Goal: Task Accomplishment & Management: Manage account settings

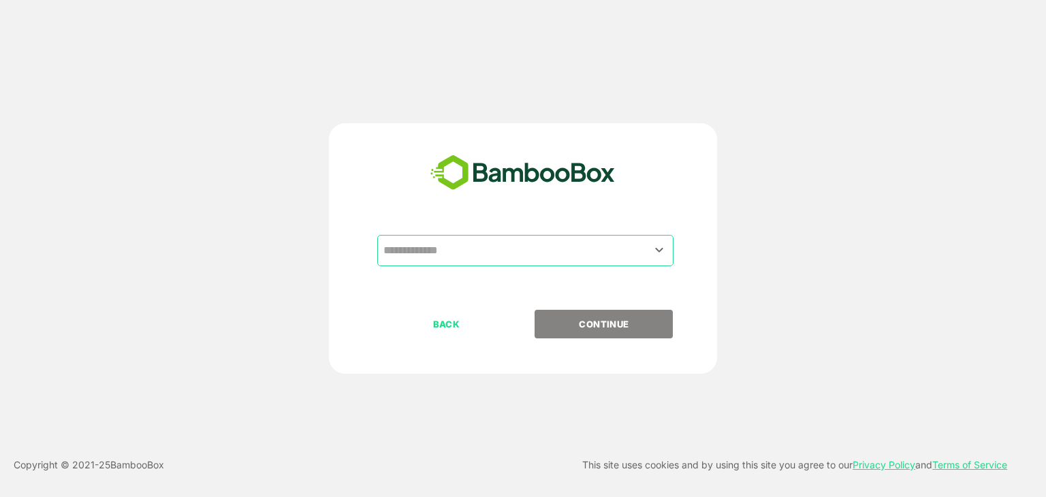
click at [600, 60] on div "​ BACK CONTINUE Copyright © 2021- 25 BambooBox This site uses cookies and by us…" at bounding box center [523, 248] width 1046 height 497
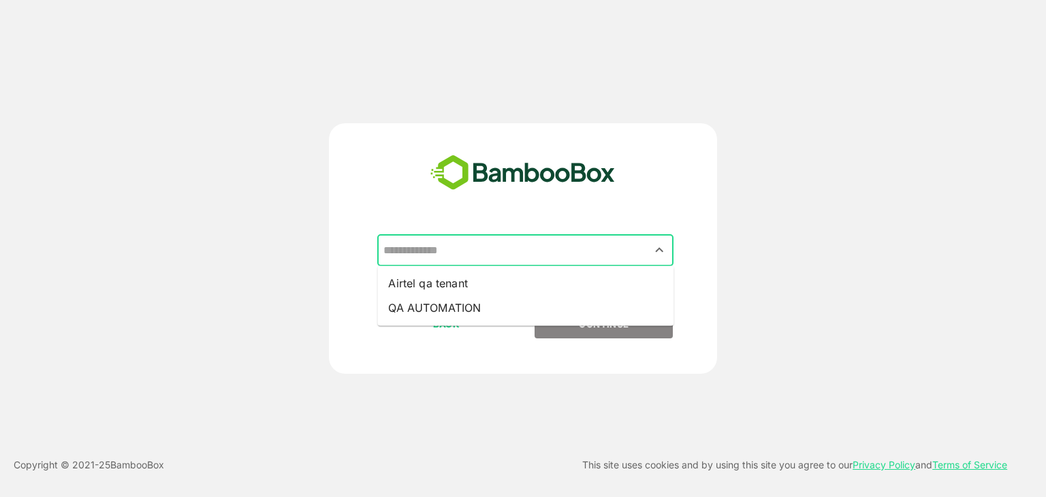
click at [641, 251] on input "text" at bounding box center [525, 251] width 291 height 26
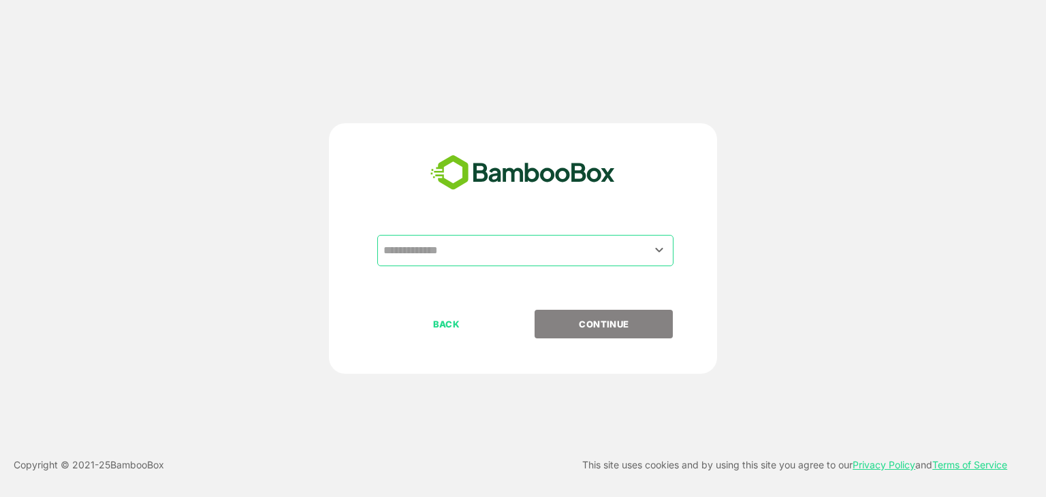
click at [777, 244] on div "​ BACK CONTINUE" at bounding box center [523, 248] width 837 height 251
click at [657, 245] on icon "Open" at bounding box center [659, 250] width 16 height 16
click at [807, 257] on div "​ BACK CONTINUE" at bounding box center [523, 248] width 837 height 251
click at [659, 243] on icon "Open" at bounding box center [659, 250] width 16 height 16
click at [818, 264] on div "​ BACK CONTINUE" at bounding box center [523, 248] width 837 height 251
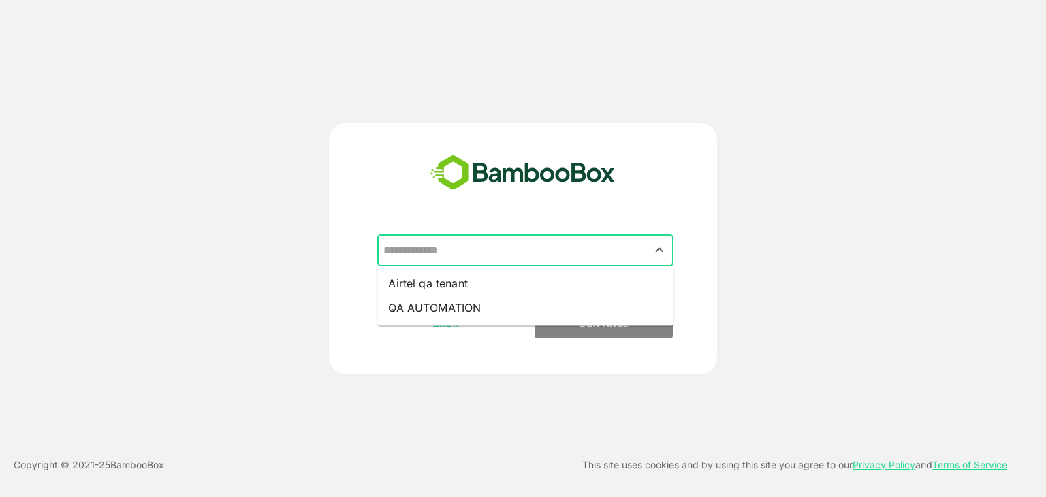
click at [468, 259] on input "text" at bounding box center [525, 251] width 291 height 26
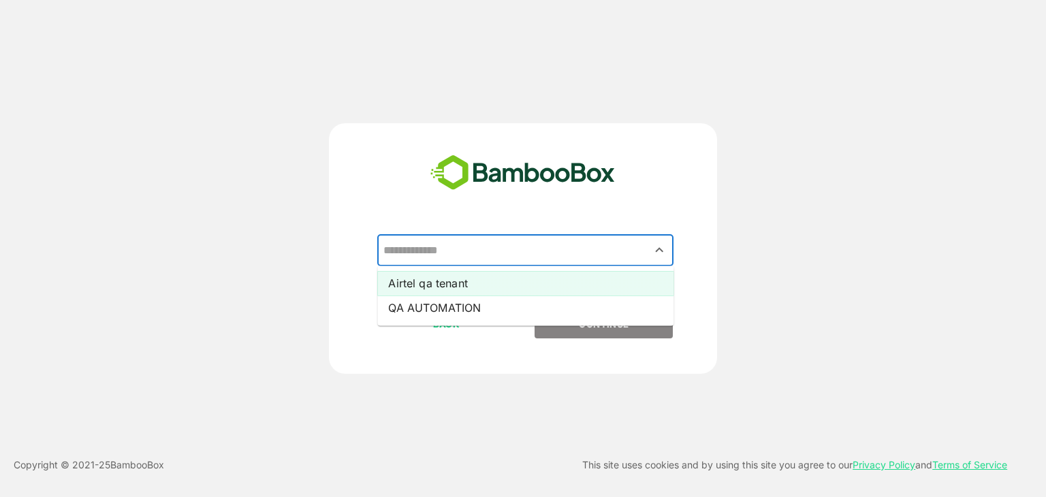
click at [422, 288] on li "Airtel qa tenant" at bounding box center [525, 283] width 296 height 25
type input "**********"
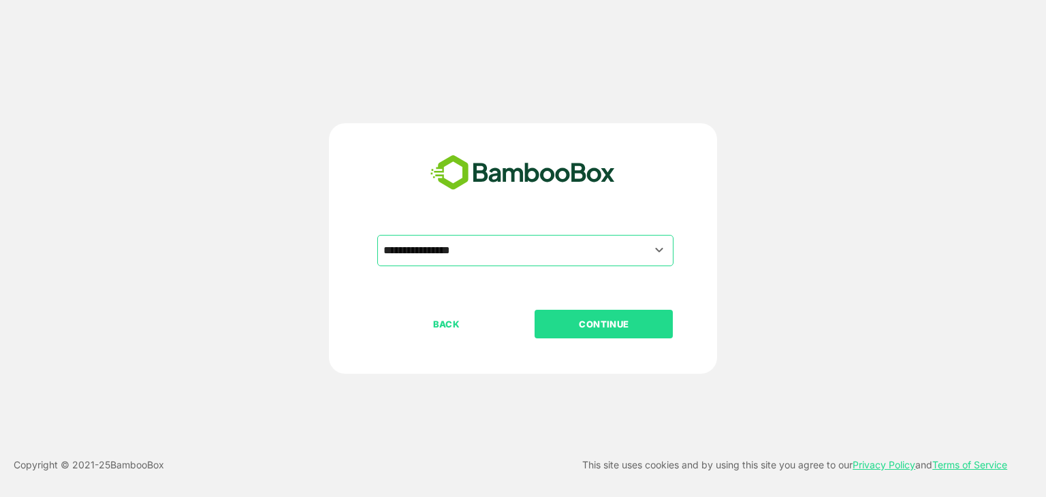
click at [581, 309] on div "**********" at bounding box center [523, 272] width 339 height 75
click at [588, 322] on p "CONTINUE" at bounding box center [604, 324] width 136 height 15
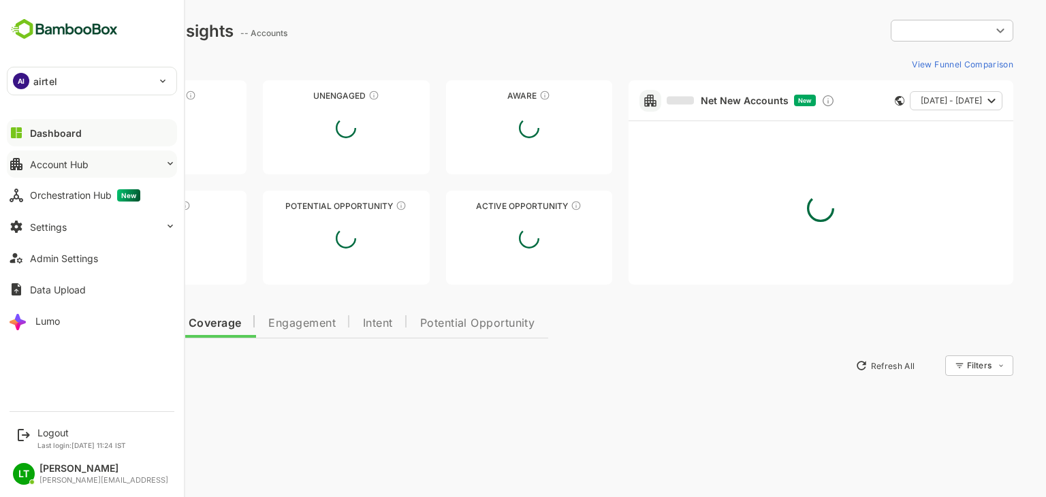
type input "**********"
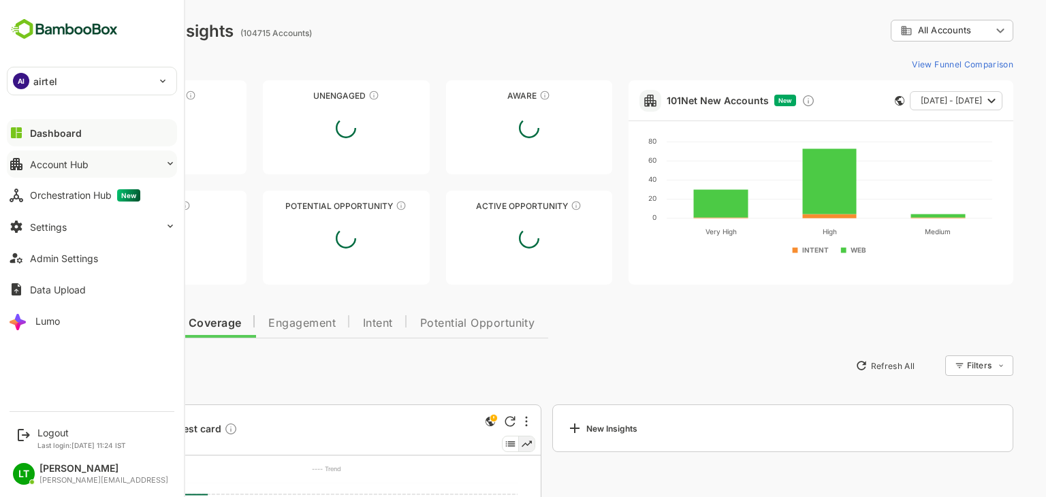
click at [67, 167] on div "Account Hub" at bounding box center [59, 165] width 59 height 12
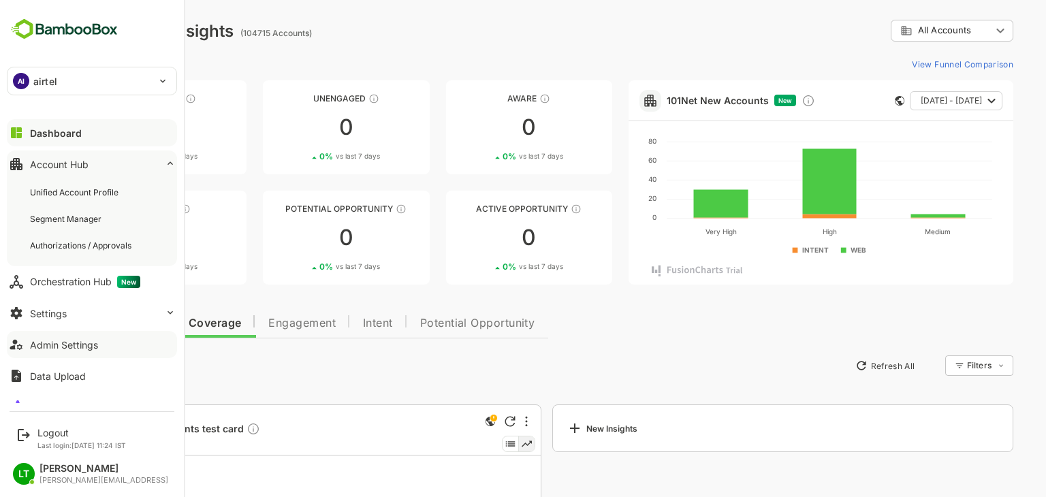
click at [70, 348] on div "Admin Settings" at bounding box center [64, 345] width 68 height 12
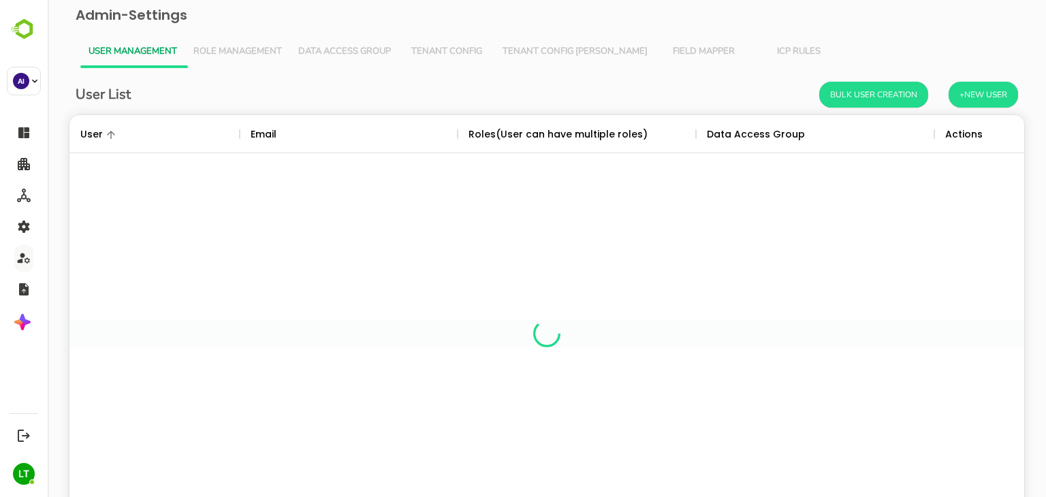
scroll to position [389, 935]
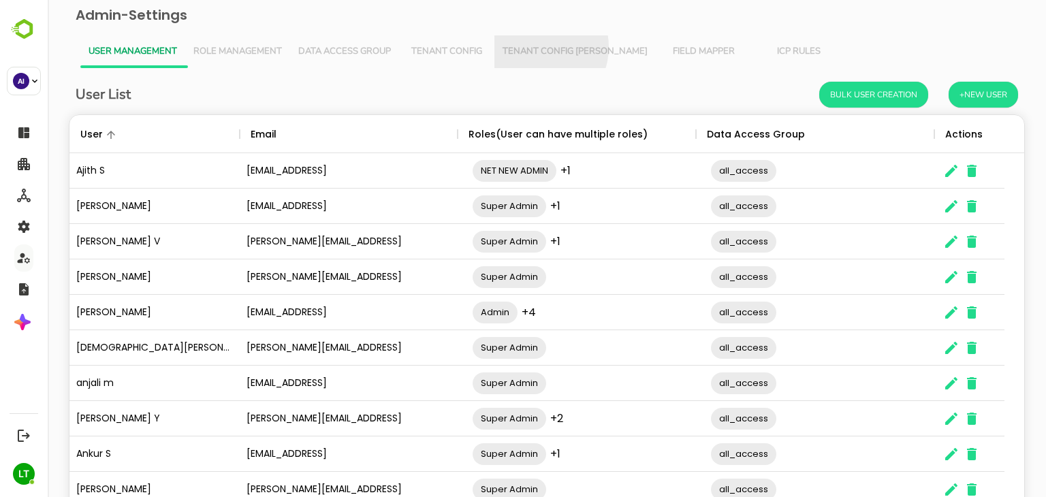
click at [537, 47] on span "Tenant Config [PERSON_NAME]" at bounding box center [575, 51] width 145 height 11
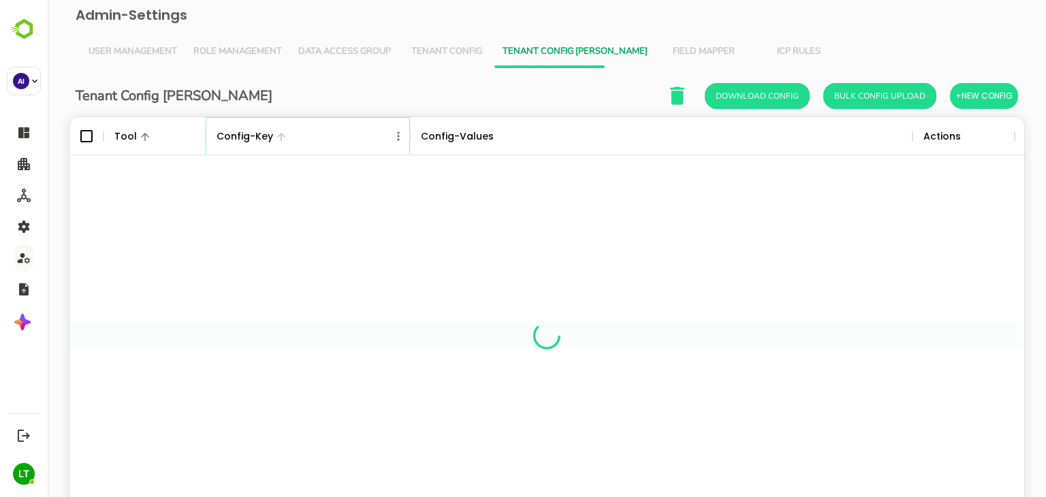
click at [401, 131] on icon "Menu" at bounding box center [399, 136] width 14 height 14
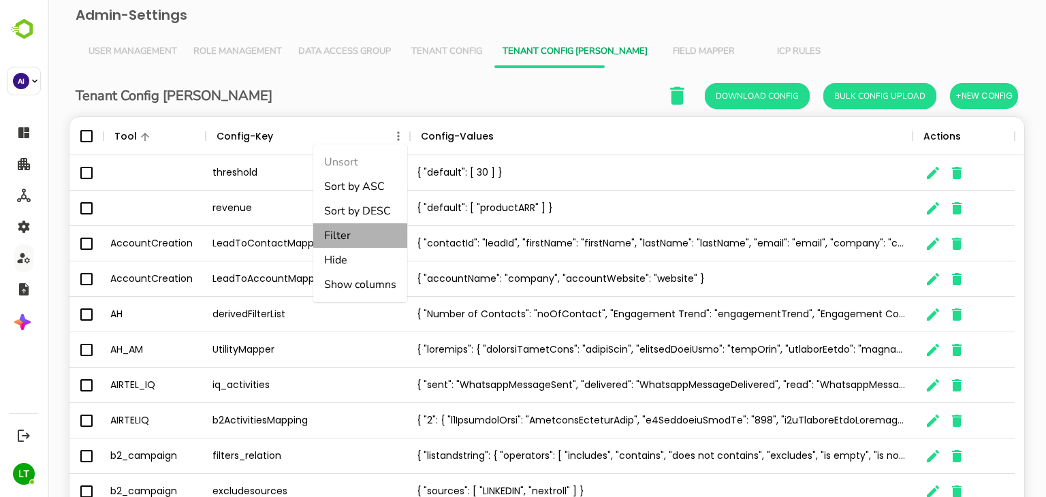
click at [360, 241] on li "Filter" at bounding box center [360, 235] width 94 height 25
select select "*********"
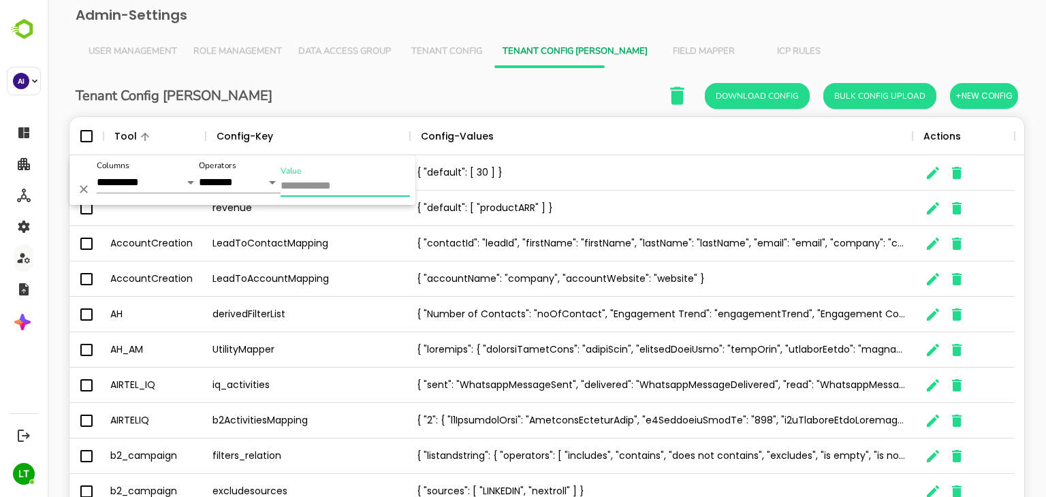
click at [369, 191] on input "Value" at bounding box center [345, 187] width 129 height 20
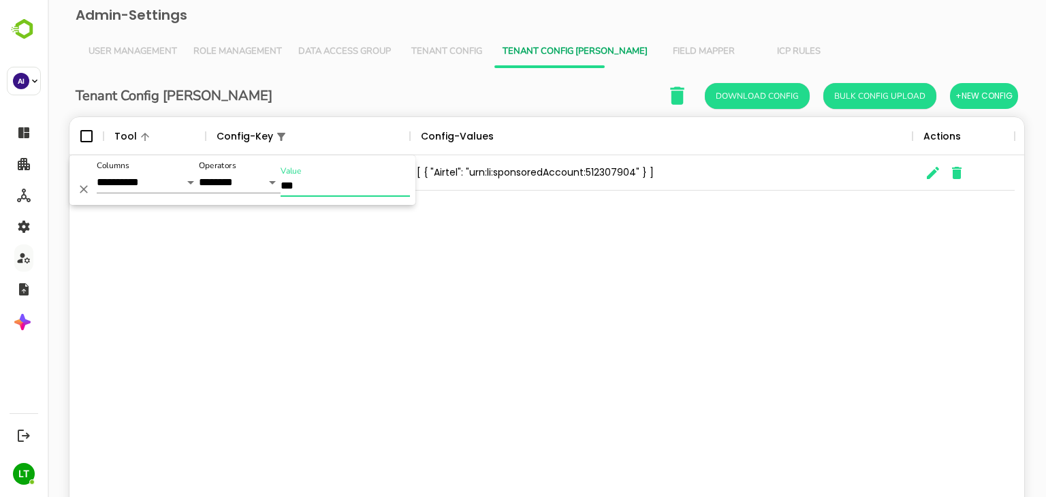
type input "***"
click at [526, 238] on div "LinkedIn AccountIds [ { "Airtel": "urn:li:sponsoredAccount:512307904" } ]" at bounding box center [546, 335] width 955 height 361
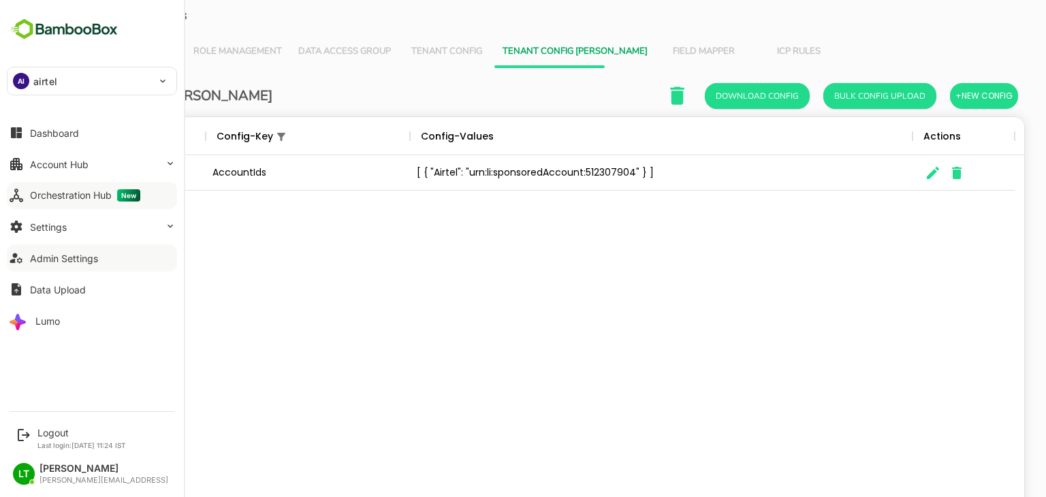
click at [71, 197] on div "Orchestration Hub New" at bounding box center [85, 195] width 110 height 12
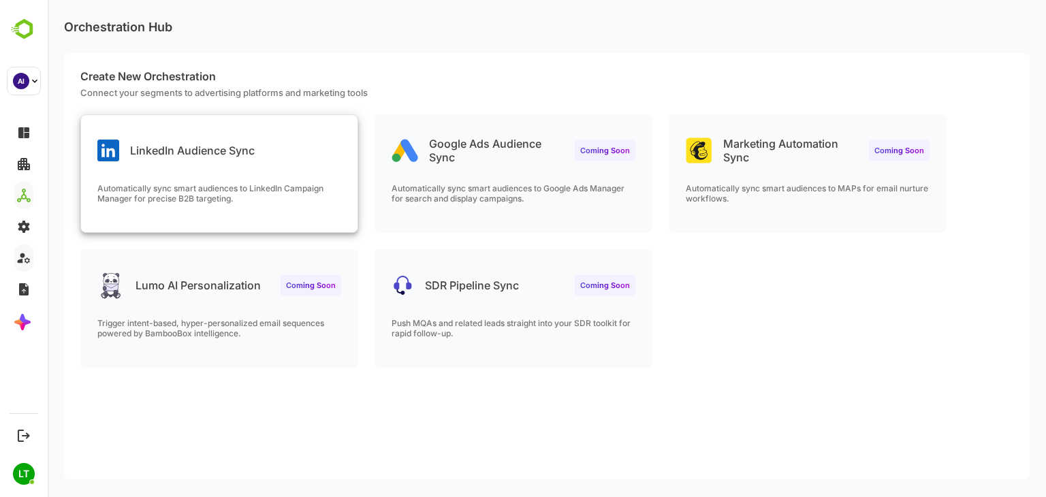
click at [302, 147] on div "LinkedIn Audience Sync" at bounding box center [219, 139] width 277 height 49
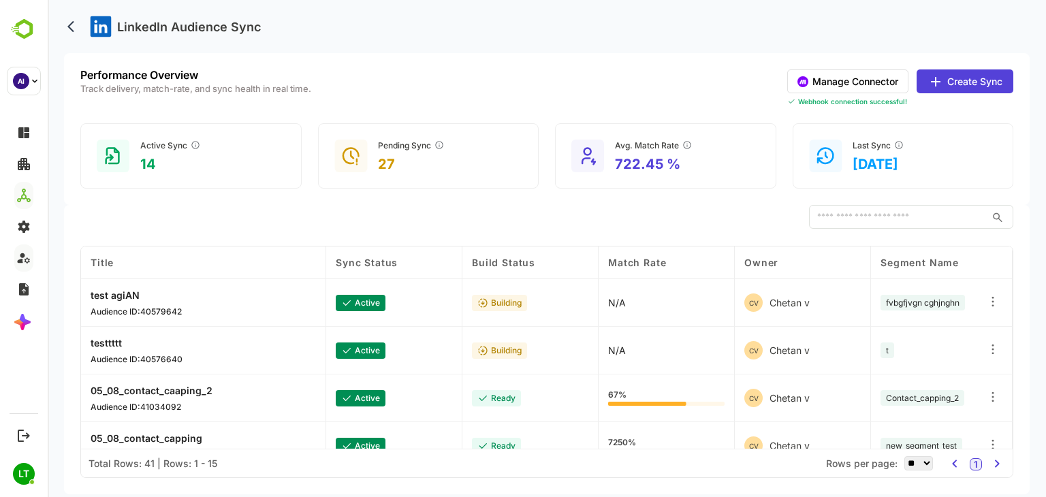
click at [858, 82] on button "Manage Connector" at bounding box center [848, 81] width 121 height 24
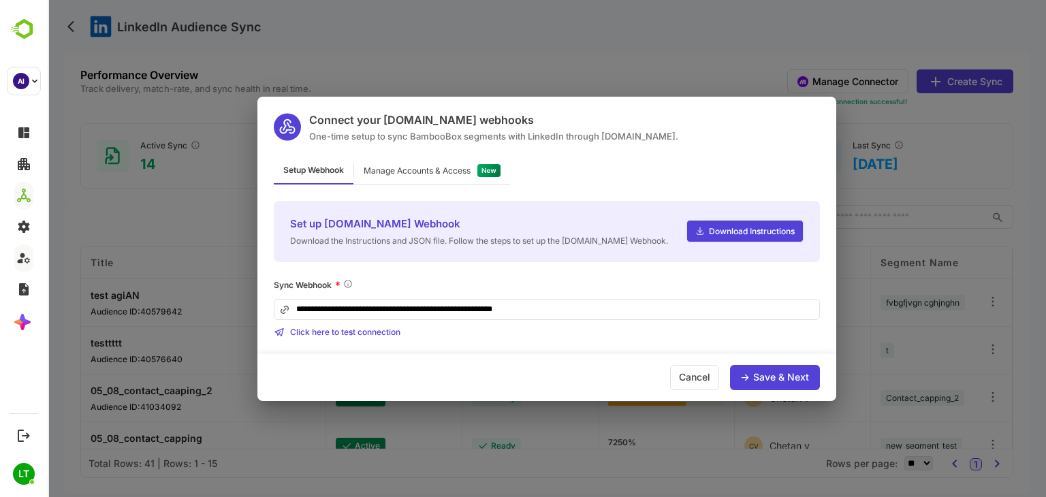
click at [555, 310] on input "**********" at bounding box center [547, 309] width 546 height 21
click at [696, 378] on div "Cancel" at bounding box center [694, 377] width 49 height 25
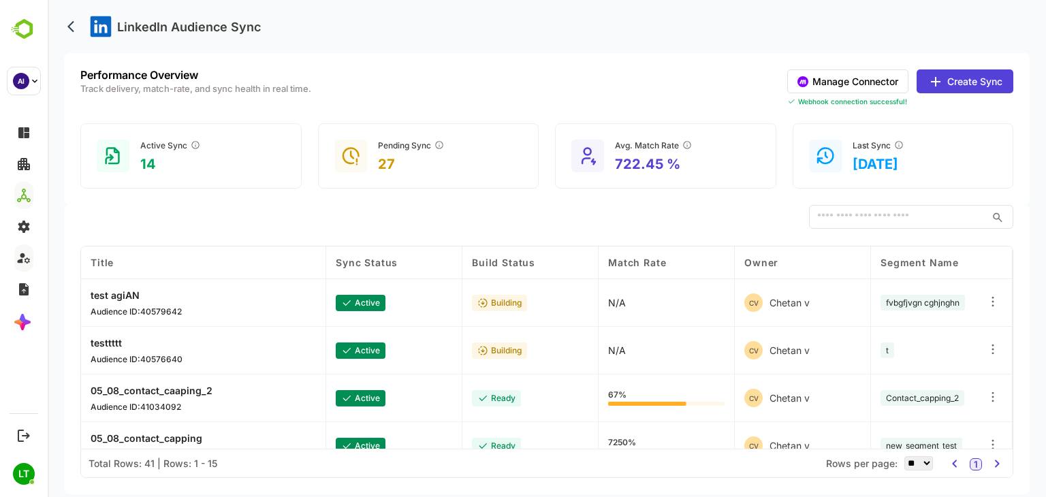
click at [878, 73] on button "Manage Connector" at bounding box center [848, 81] width 121 height 24
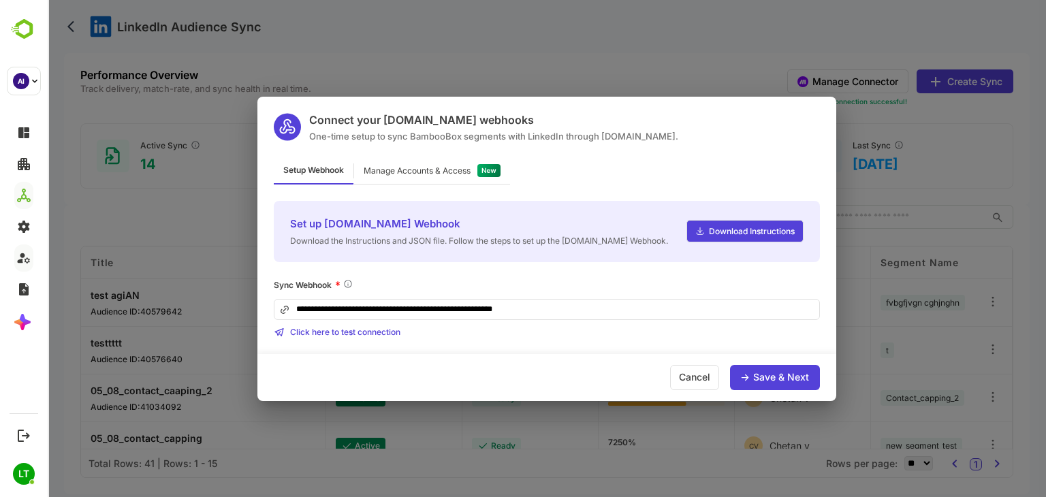
click at [429, 175] on div "Manage Accounts & Access" at bounding box center [432, 171] width 156 height 27
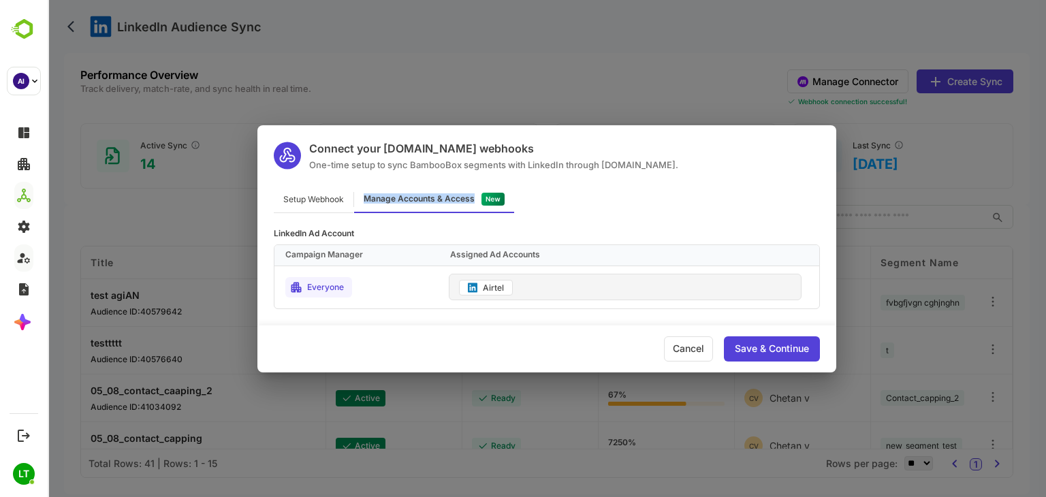
drag, startPoint x: 360, startPoint y: 198, endPoint x: 526, endPoint y: 202, distance: 166.3
click at [526, 202] on div "Setup Webhook Manage Accounts & Access" at bounding box center [547, 200] width 579 height 27
click at [319, 193] on div "Setup Webhook" at bounding box center [314, 200] width 80 height 27
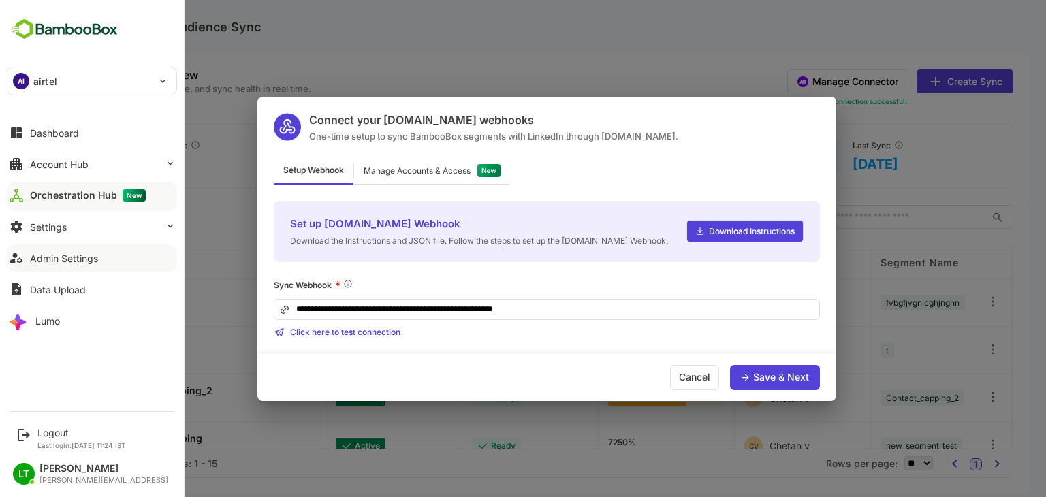
click at [79, 260] on div "Admin Settings" at bounding box center [64, 259] width 68 height 12
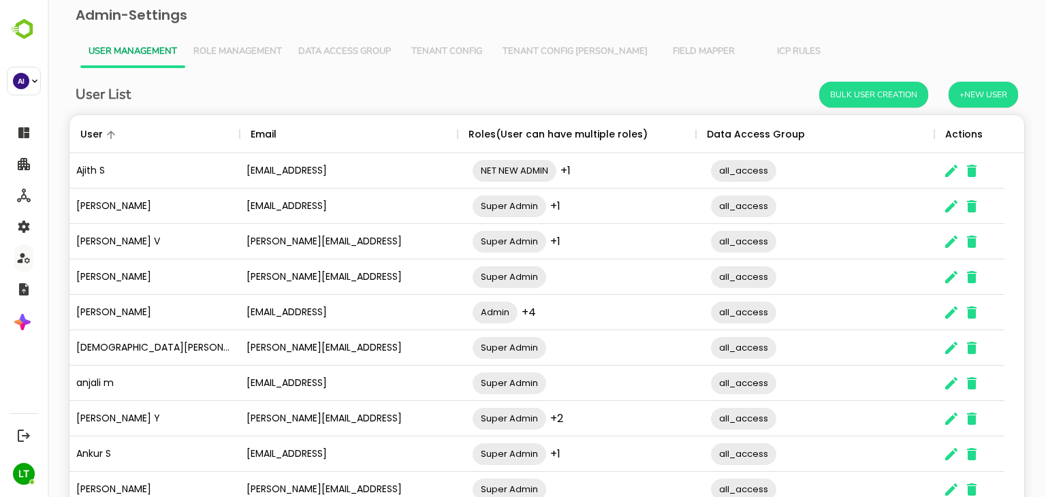
scroll to position [87, 0]
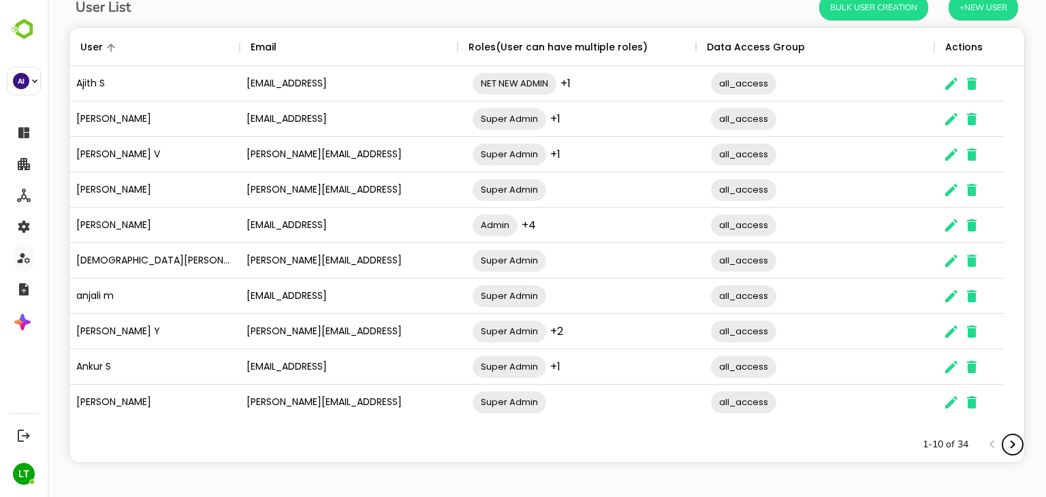
click at [1005, 445] on icon "Next page" at bounding box center [1013, 445] width 16 height 16
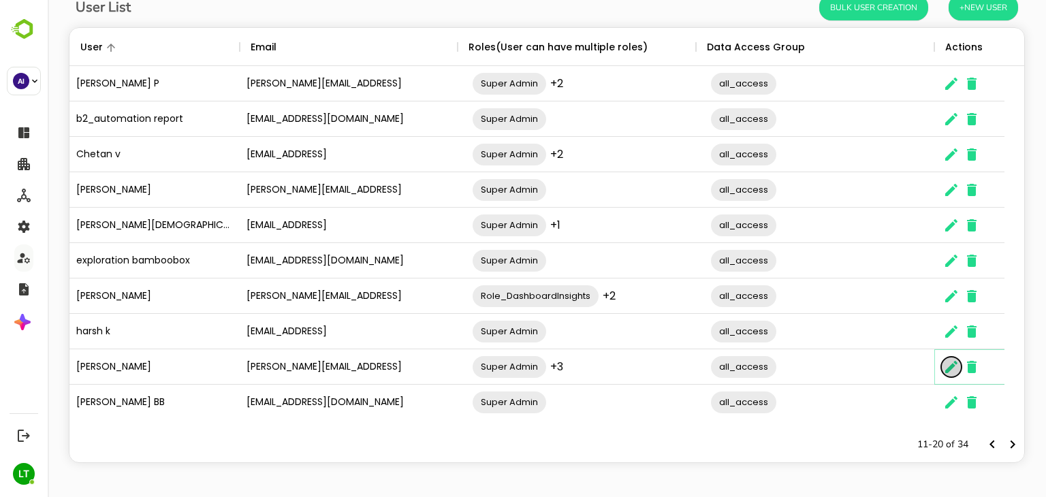
click at [948, 364] on icon "The User Data" at bounding box center [952, 367] width 16 height 16
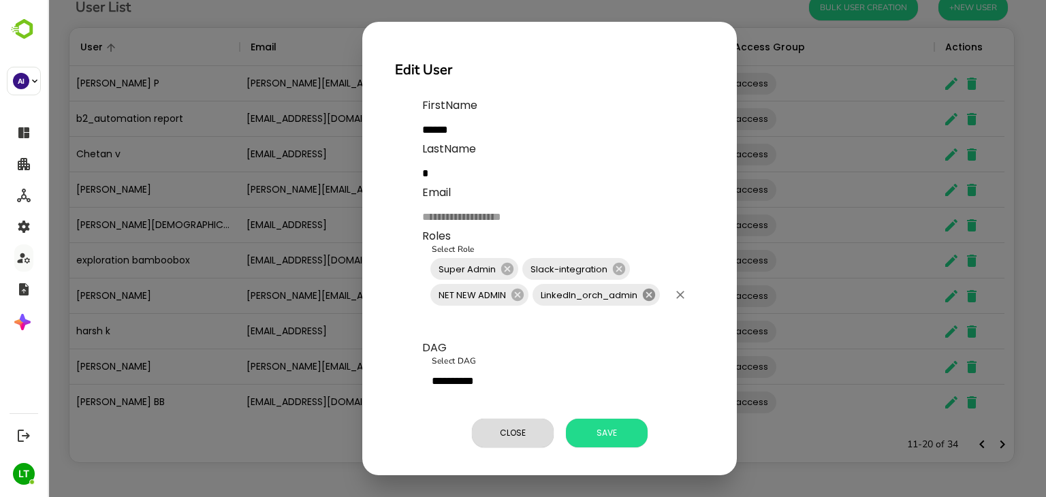
click at [653, 295] on icon at bounding box center [649, 295] width 12 height 12
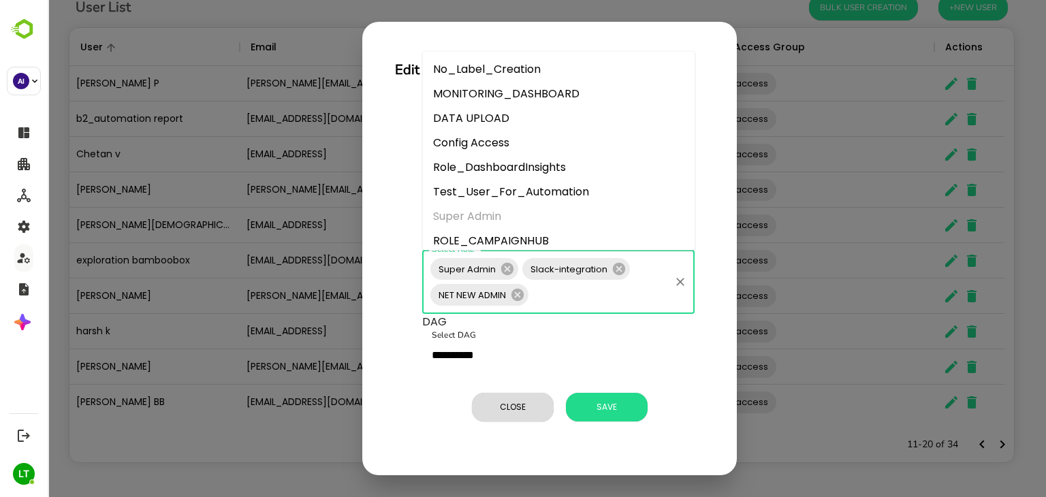
click at [593, 302] on input "Select Role" at bounding box center [600, 295] width 138 height 26
type input "***"
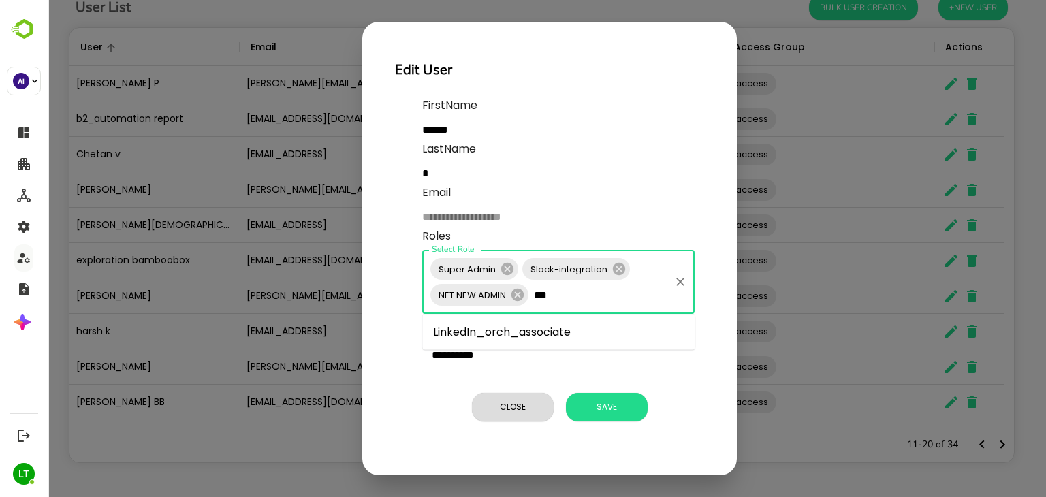
click at [577, 330] on li "LinkedIn_orch_associate" at bounding box center [558, 332] width 273 height 25
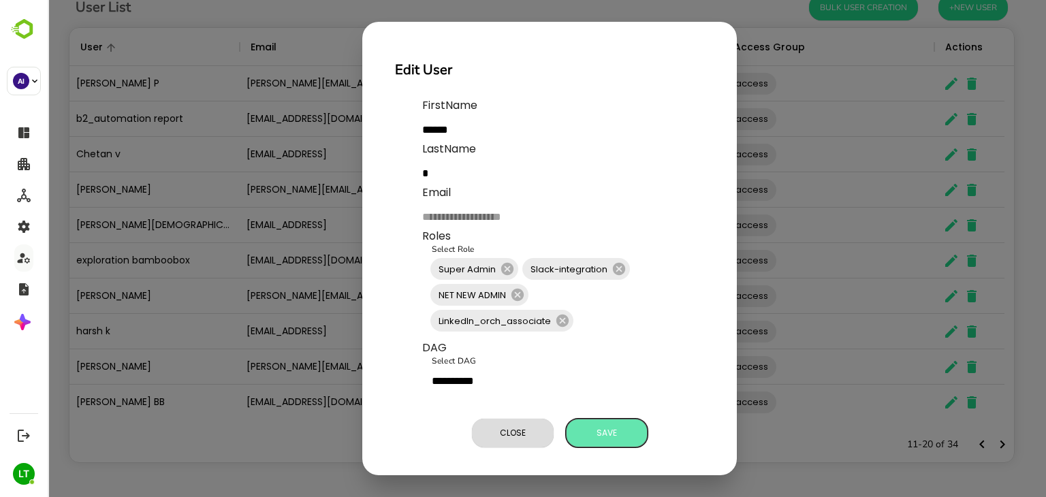
click at [608, 429] on span "Save" at bounding box center [607, 433] width 68 height 18
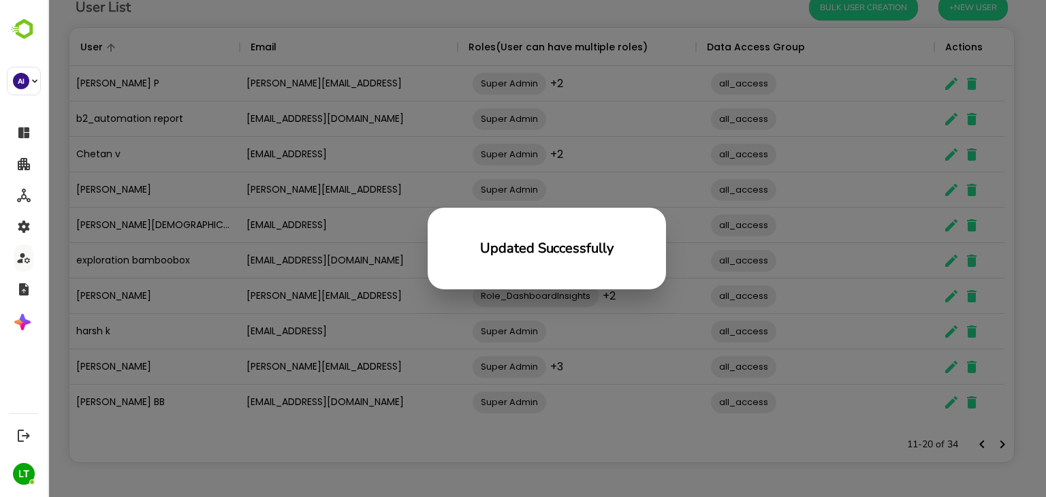
scroll to position [389, 935]
click at [322, 266] on div "Updated Successfully" at bounding box center [547, 248] width 999 height 497
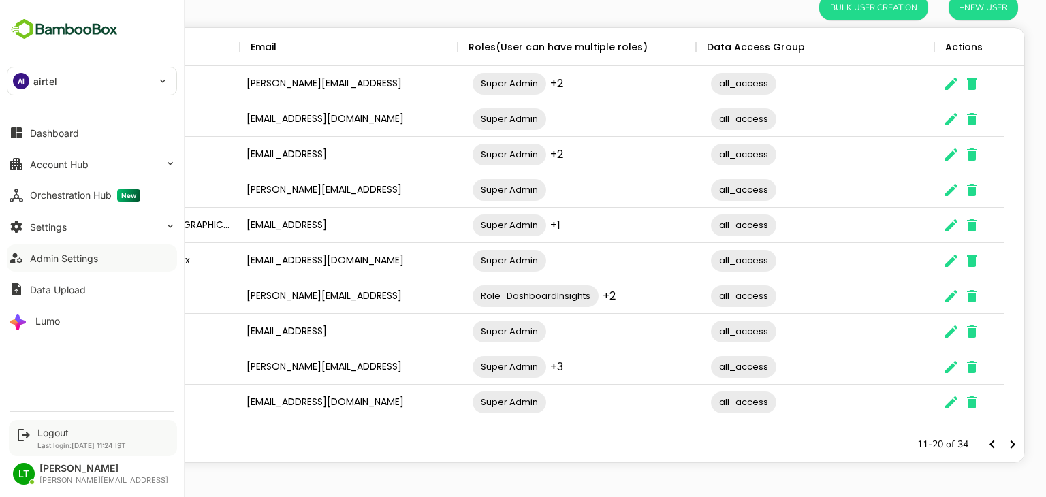
click at [35, 445] on div "Logout Last login: [DATE] 11:24 IST" at bounding box center [93, 438] width 168 height 36
click at [55, 437] on div "Logout" at bounding box center [81, 433] width 89 height 12
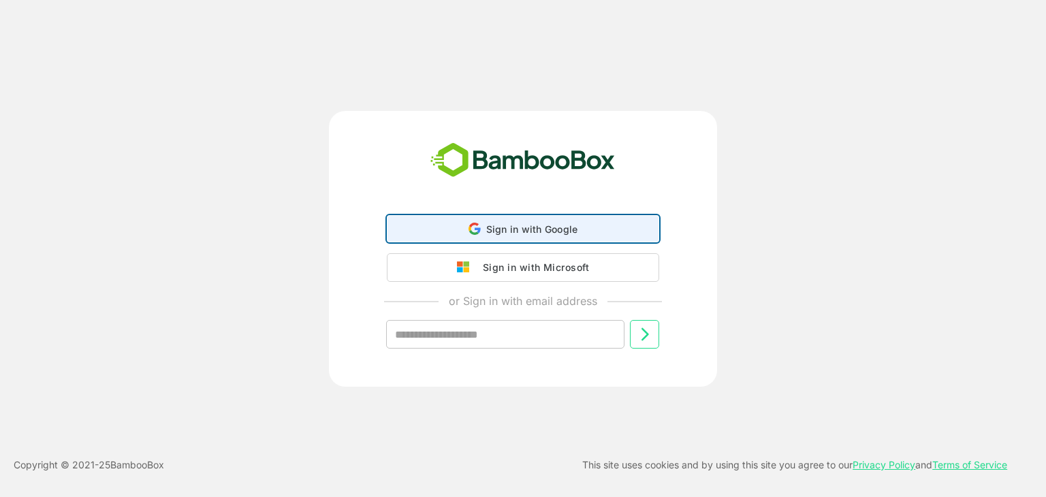
click at [468, 232] on div "Sign in with Google Sign in with Google. Opens in new tab" at bounding box center [523, 229] width 255 height 26
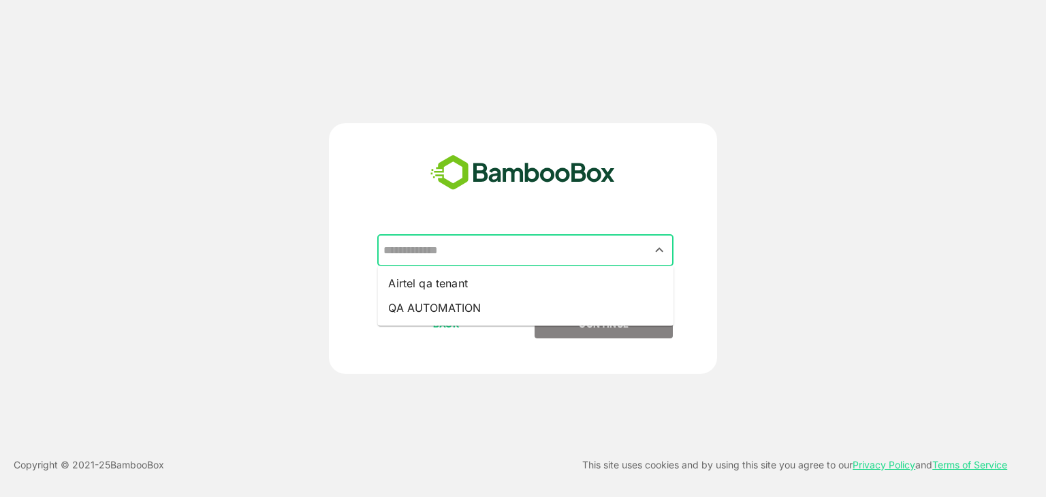
click at [540, 246] on input "text" at bounding box center [525, 251] width 291 height 26
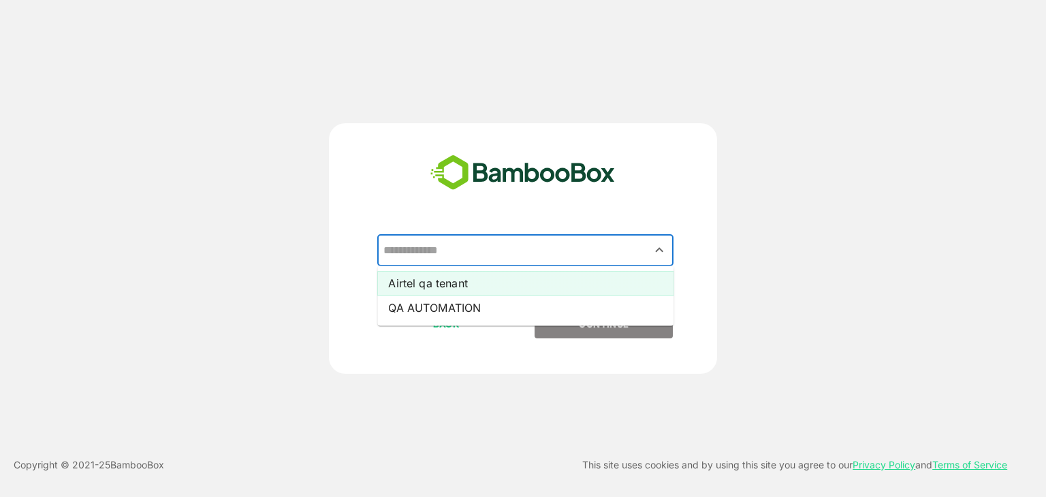
click at [451, 279] on li "Airtel qa tenant" at bounding box center [525, 283] width 296 height 25
type input "**********"
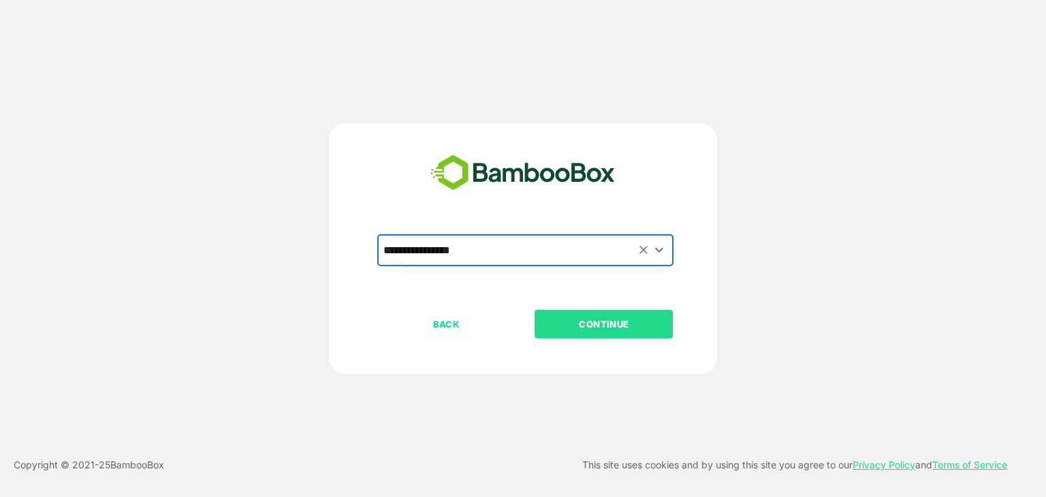
click at [574, 323] on p "CONTINUE" at bounding box center [604, 324] width 136 height 15
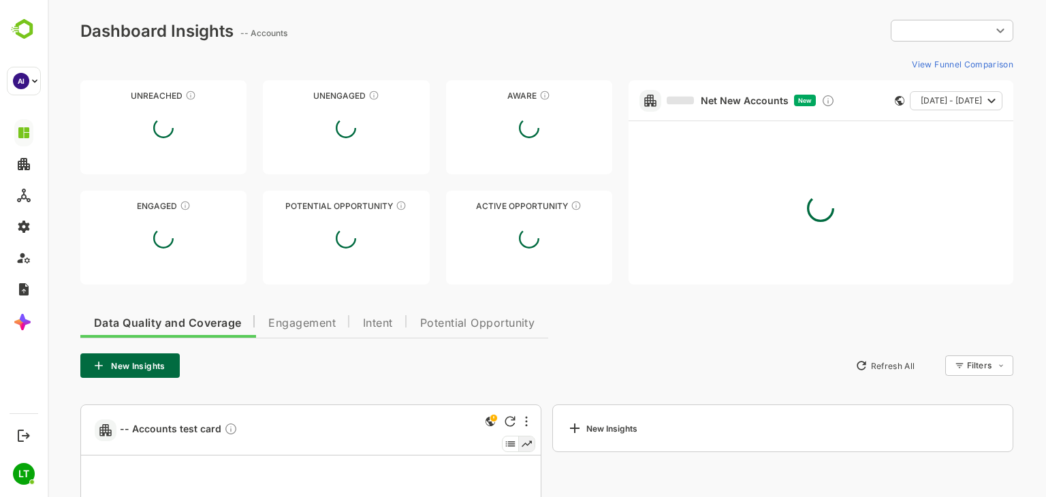
type input "**********"
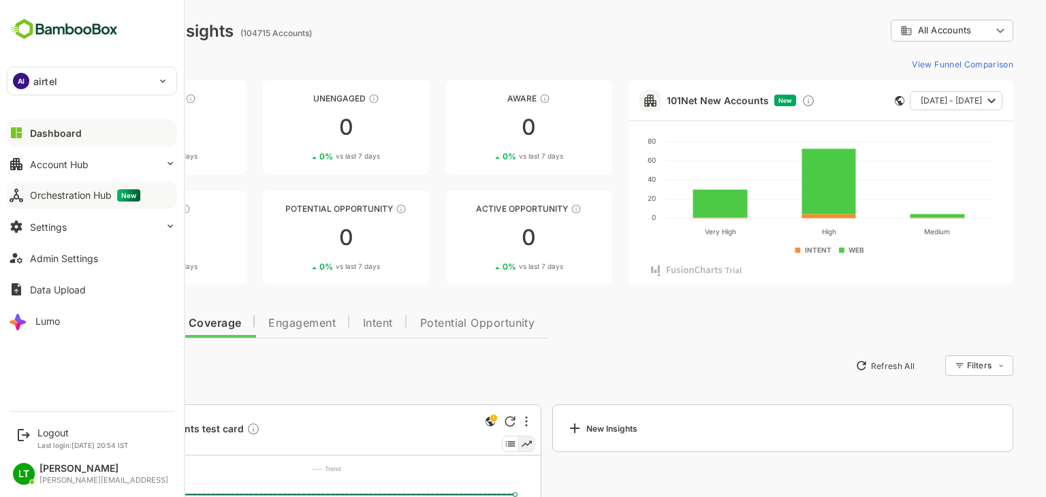
click at [65, 192] on div "Orchestration Hub New" at bounding box center [85, 195] width 110 height 12
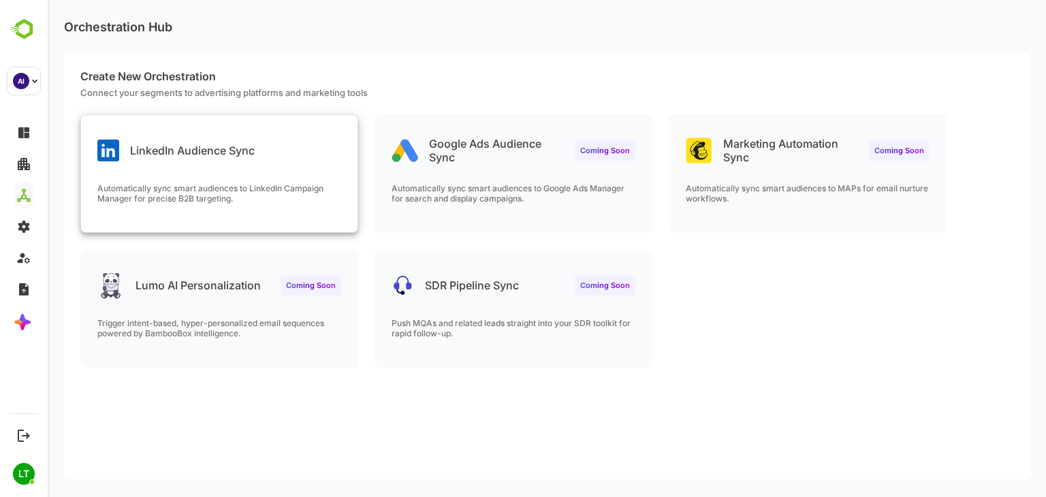
click at [327, 192] on p "Automatically sync smart audiences to LinkedIn Campaign Manager for precise B2B…" at bounding box center [219, 193] width 244 height 20
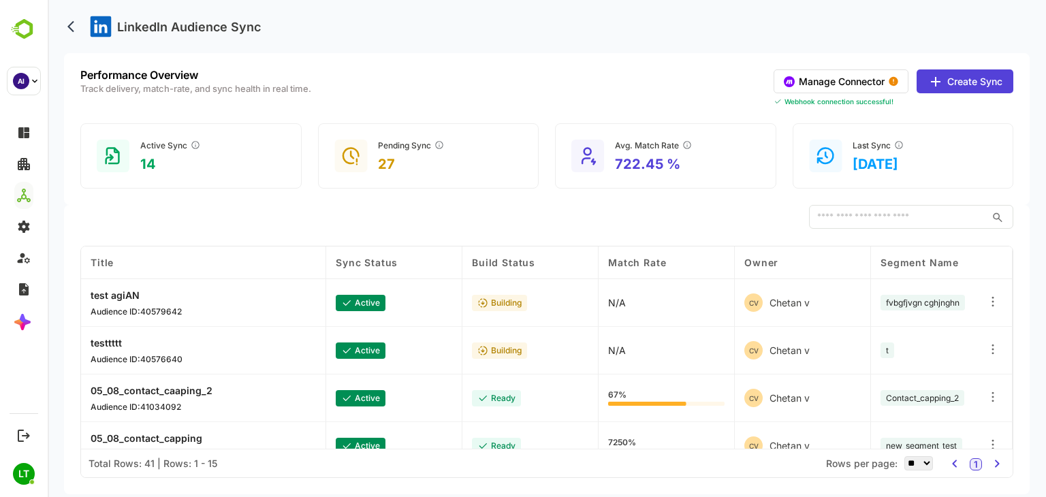
click at [862, 81] on button "Manage Connector" at bounding box center [841, 81] width 135 height 24
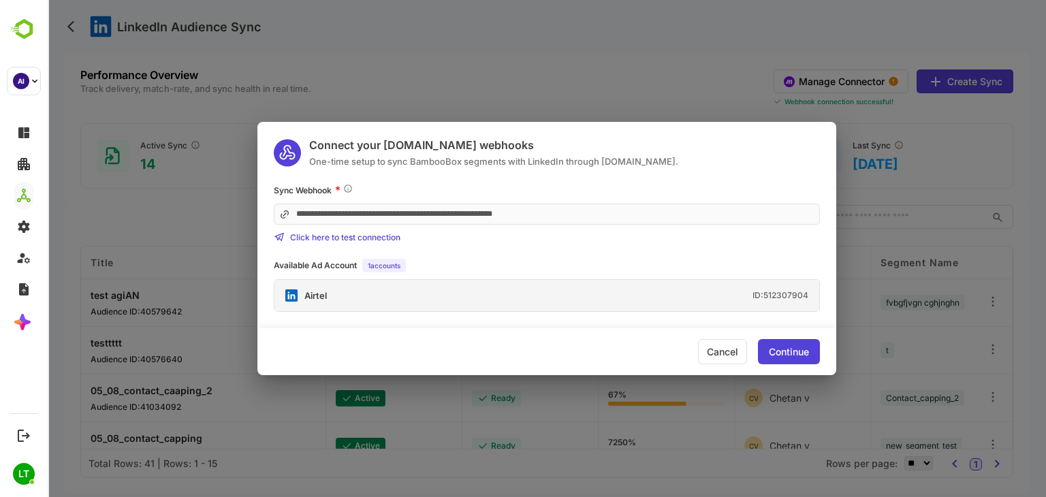
click at [350, 283] on div "Airtel ID: 512307904" at bounding box center [547, 295] width 545 height 31
click at [660, 72] on div "**********" at bounding box center [547, 248] width 999 height 497
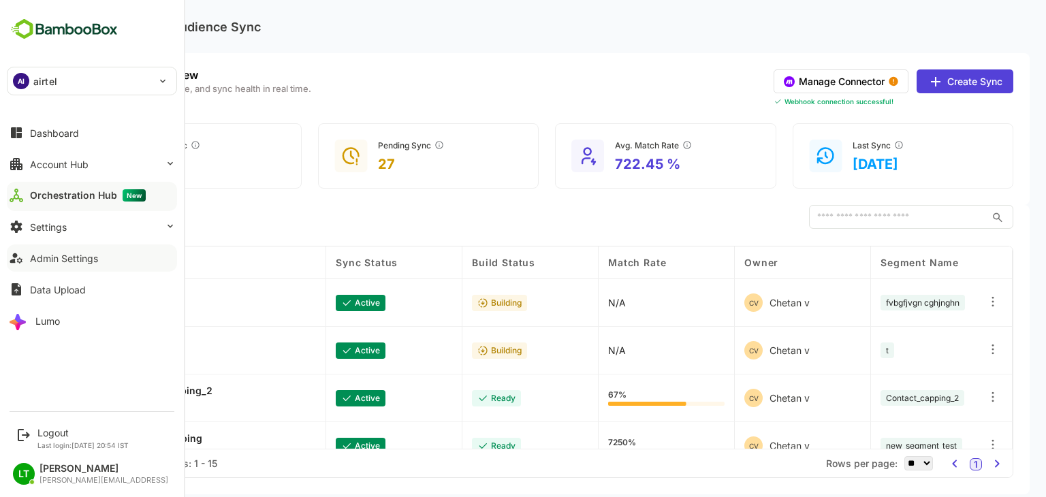
click at [68, 264] on button "Admin Settings" at bounding box center [92, 258] width 170 height 27
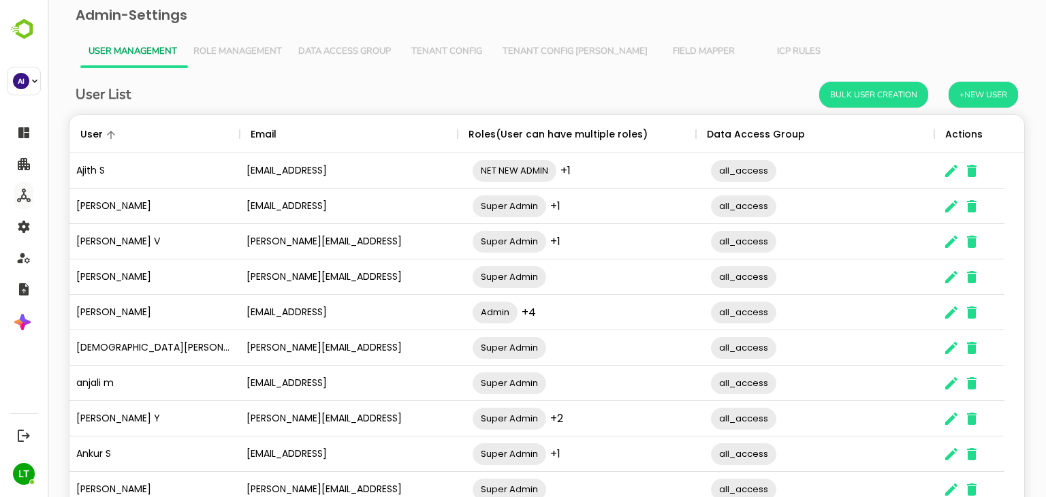
scroll to position [87, 0]
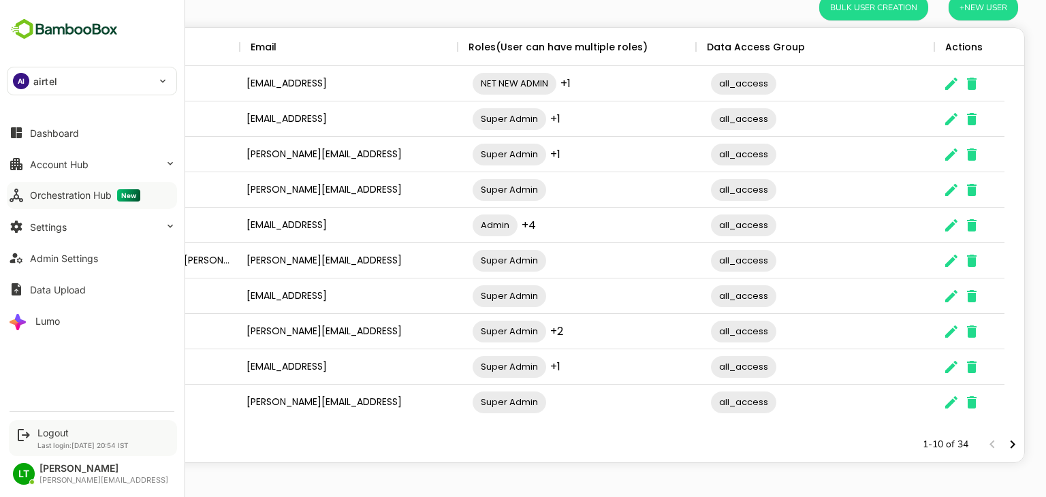
click at [46, 439] on div "Logout Last login: [DATE] 20:54 IST" at bounding box center [82, 438] width 91 height 22
click at [54, 434] on div "Logout" at bounding box center [82, 433] width 91 height 12
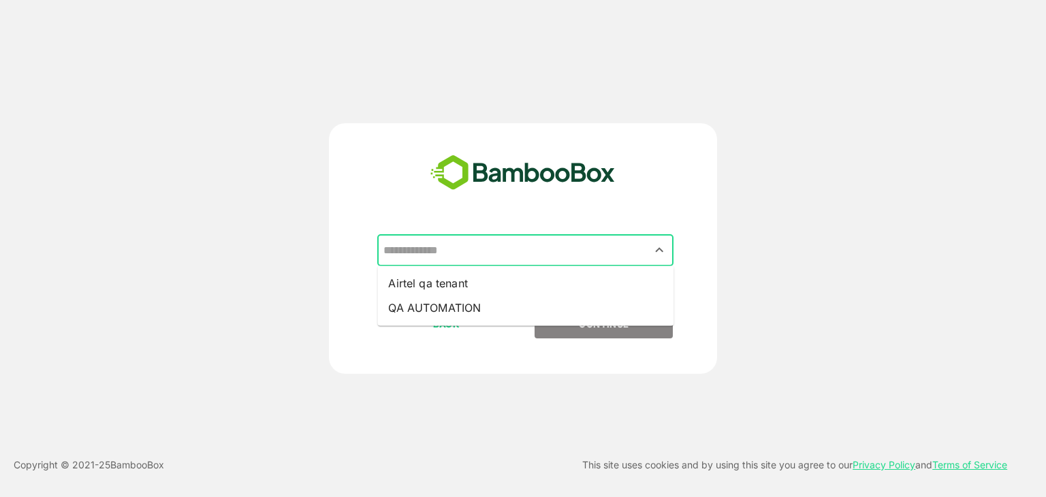
click at [448, 254] on input "text" at bounding box center [525, 251] width 291 height 26
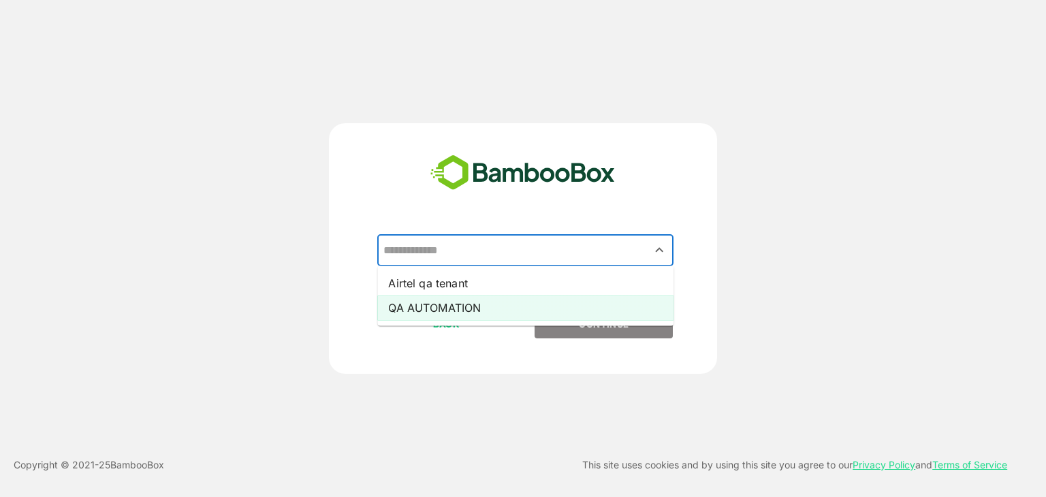
click at [435, 301] on li "QA AUTOMATION" at bounding box center [525, 308] width 296 height 25
type input "**********"
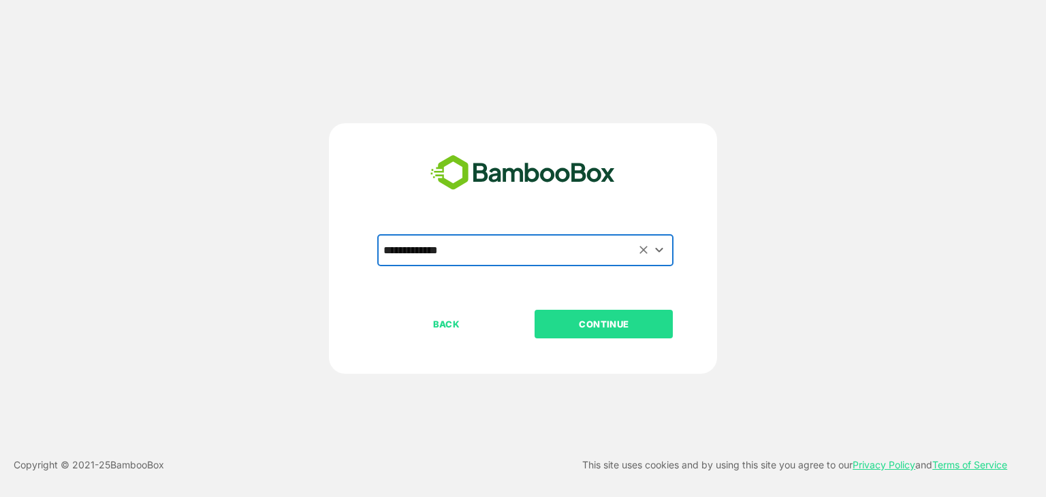
click at [568, 314] on button "CONTINUE" at bounding box center [604, 324] width 138 height 29
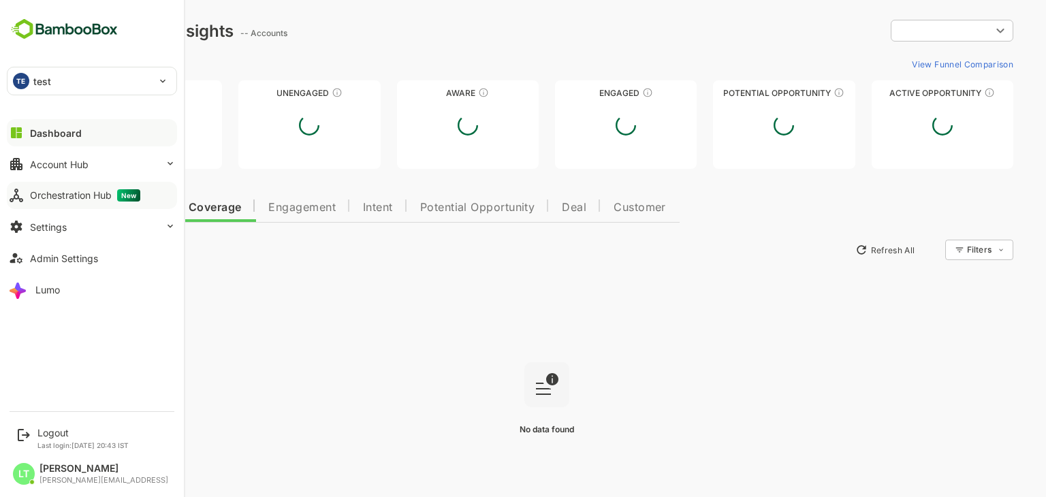
type input "**********"
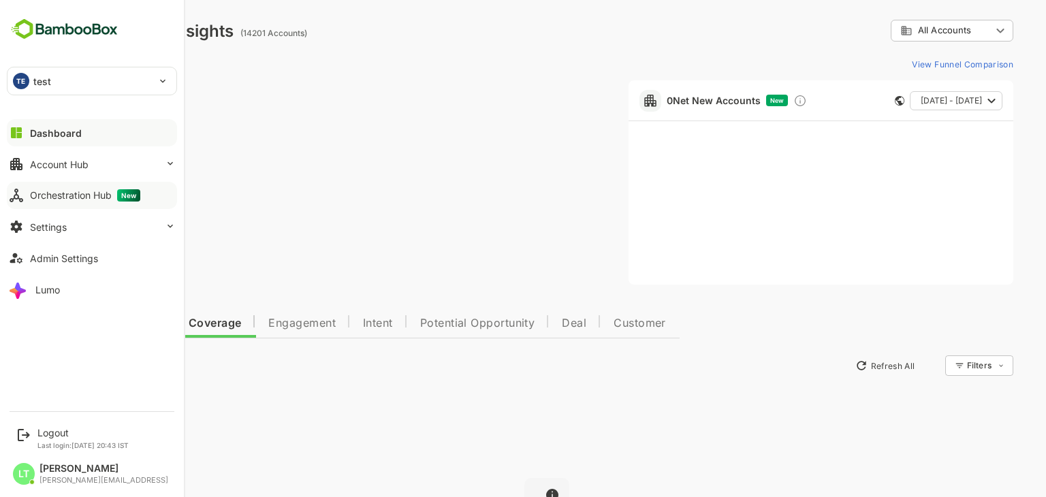
click at [63, 189] on div "Orchestration Hub New" at bounding box center [85, 195] width 110 height 12
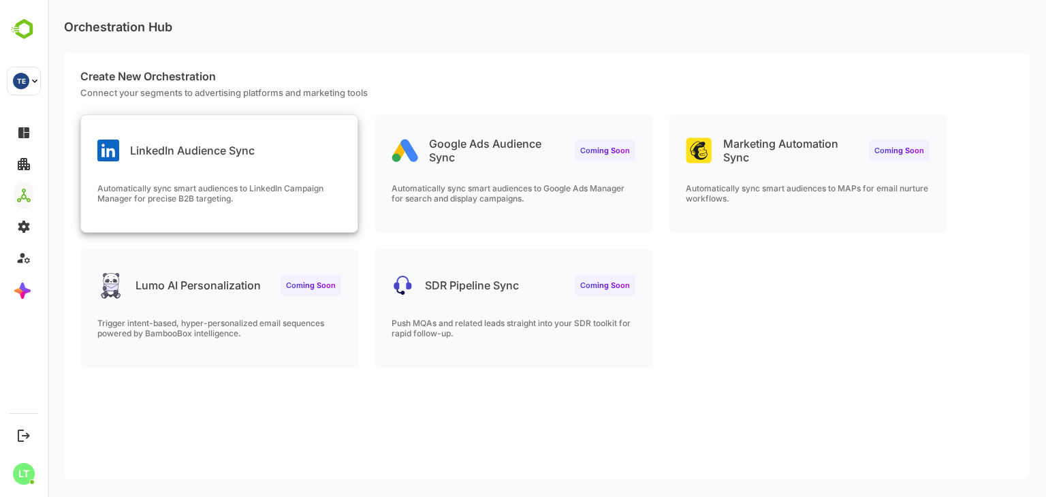
click at [279, 159] on div "LinkedIn Audience Sync" at bounding box center [219, 139] width 277 height 49
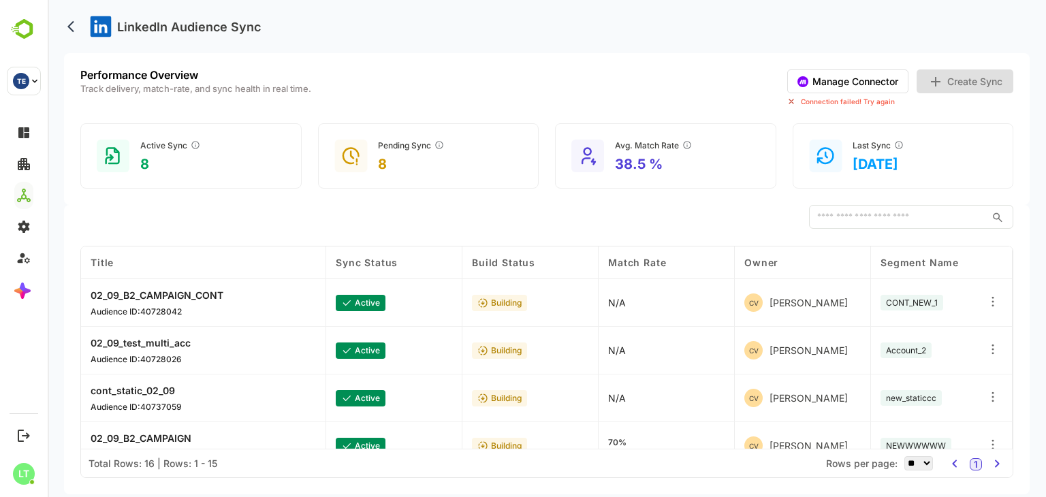
click at [869, 78] on button "Manage Connector" at bounding box center [848, 81] width 121 height 24
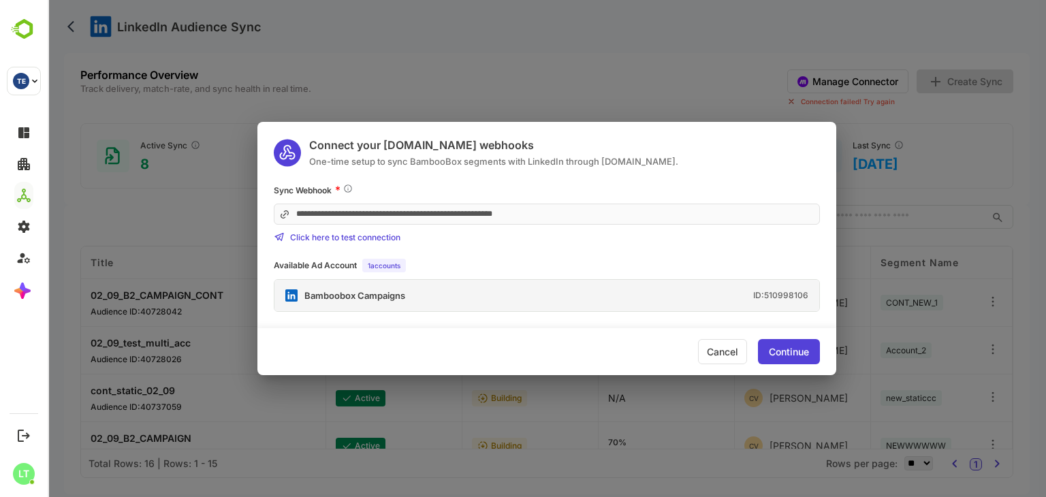
click at [372, 234] on span "Click here to test connection" at bounding box center [345, 237] width 110 height 10
drag, startPoint x: 794, startPoint y: 344, endPoint x: 786, endPoint y: 350, distance: 10.4
click at [786, 350] on div "Continue" at bounding box center [789, 352] width 40 height 10
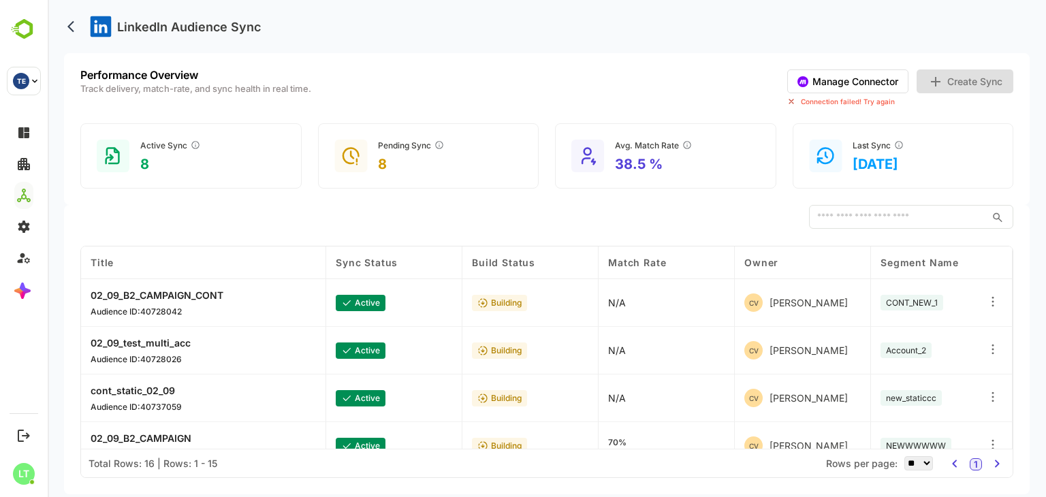
click at [877, 80] on button "Manage Connector" at bounding box center [848, 81] width 121 height 24
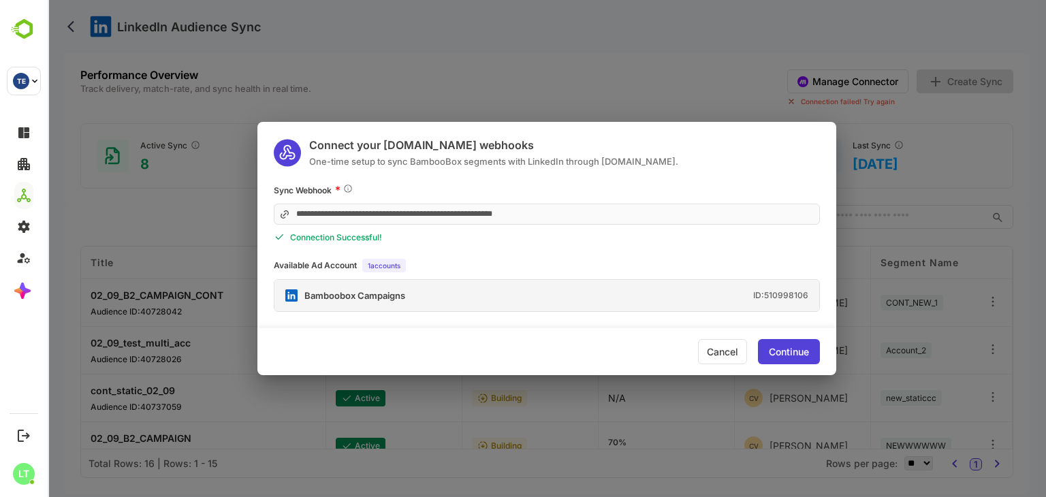
click at [772, 347] on div "Continue" at bounding box center [789, 352] width 40 height 10
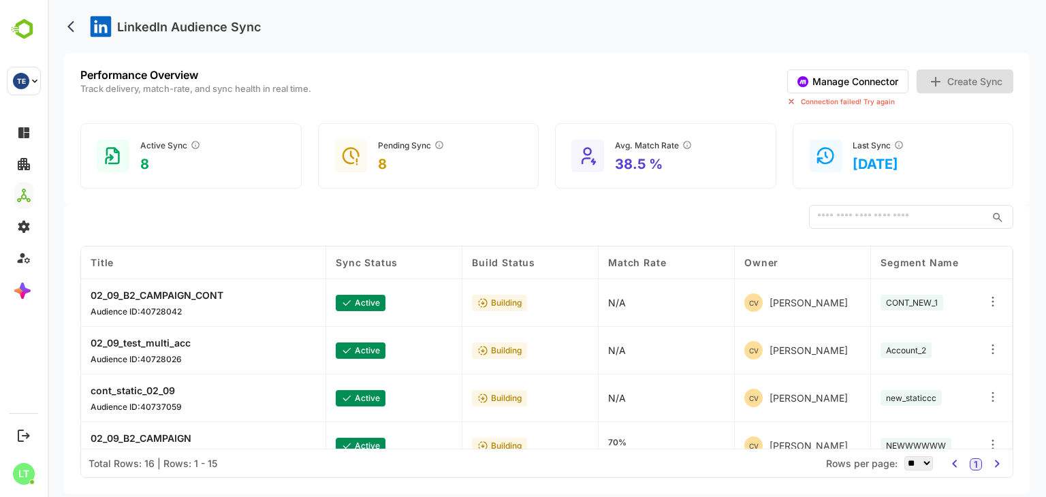
click at [804, 84] on circle at bounding box center [803, 81] width 11 height 11
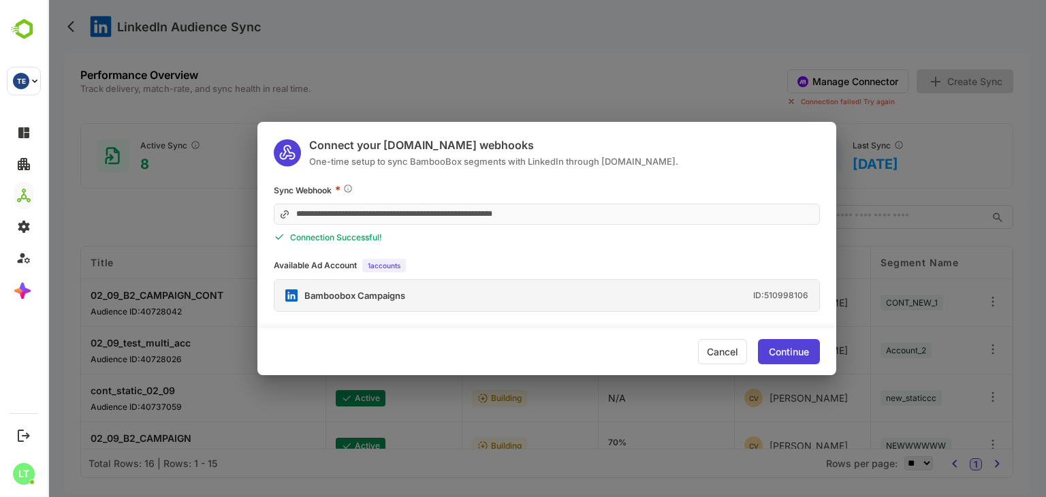
click at [330, 237] on div "Connection Successful!" at bounding box center [547, 237] width 546 height 11
click at [704, 345] on div "Cancel" at bounding box center [722, 351] width 49 height 25
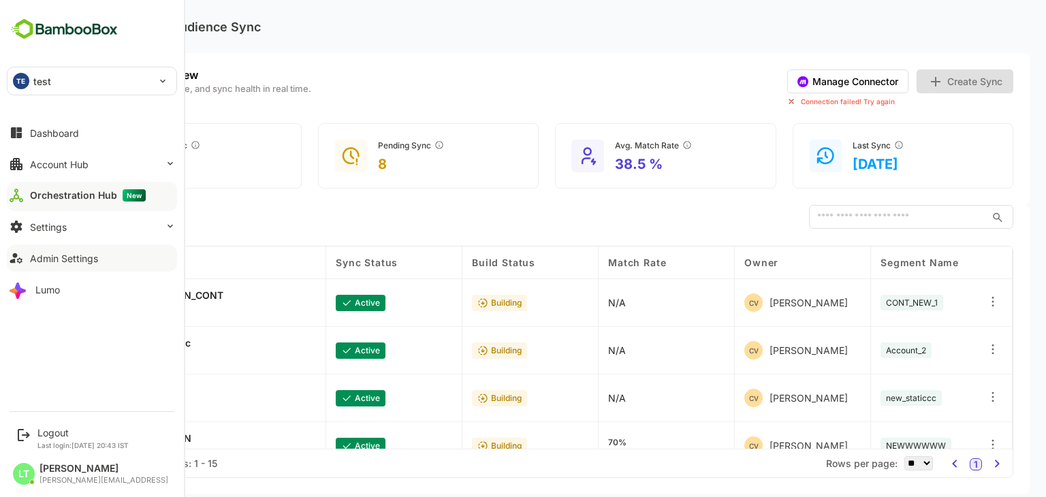
click at [60, 260] on div "Admin Settings" at bounding box center [64, 259] width 68 height 12
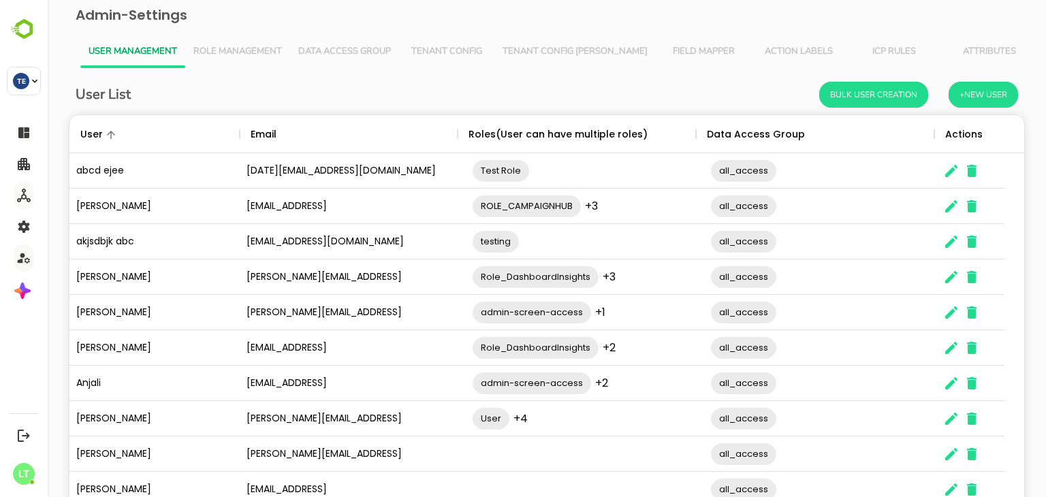
scroll to position [87, 0]
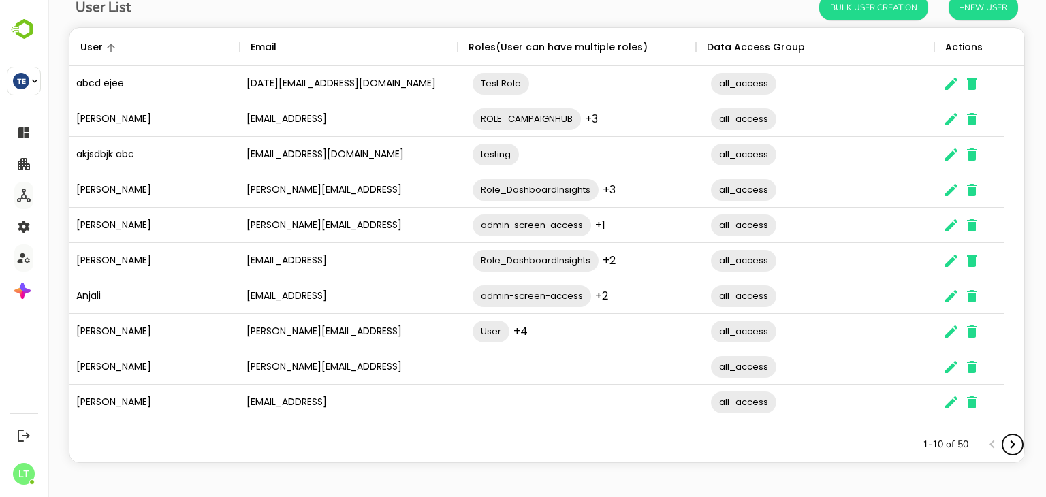
click at [1011, 447] on icon "Next page" at bounding box center [1013, 445] width 5 height 8
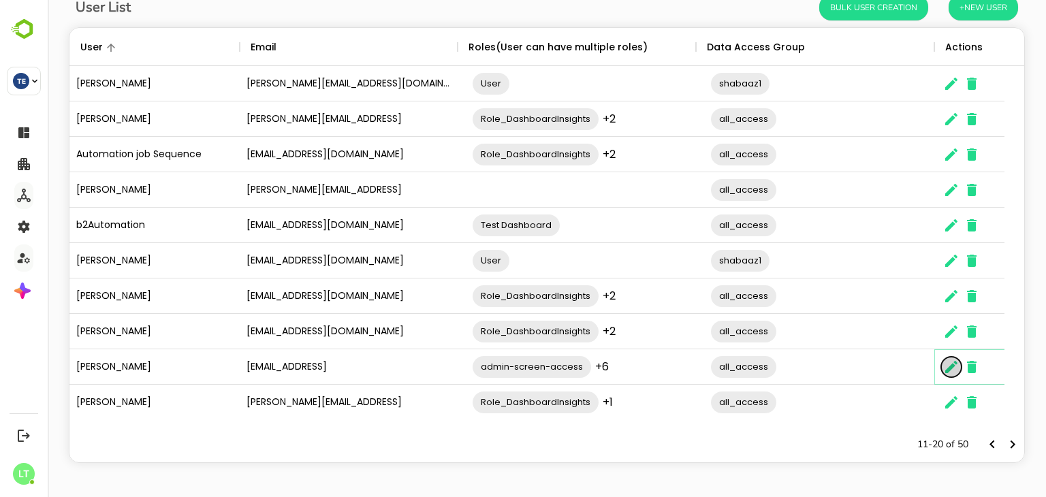
click at [952, 364] on icon "The User Data" at bounding box center [952, 367] width 12 height 12
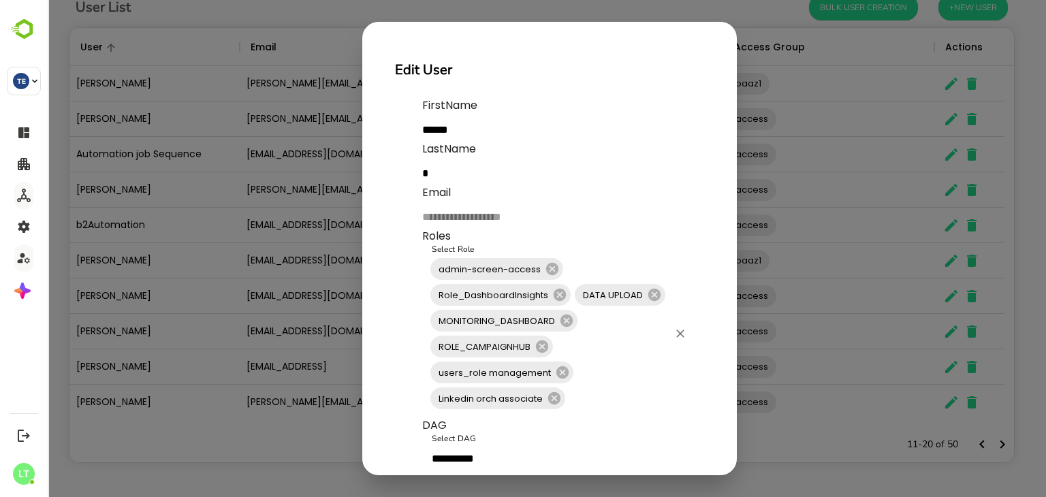
scroll to position [79, 0]
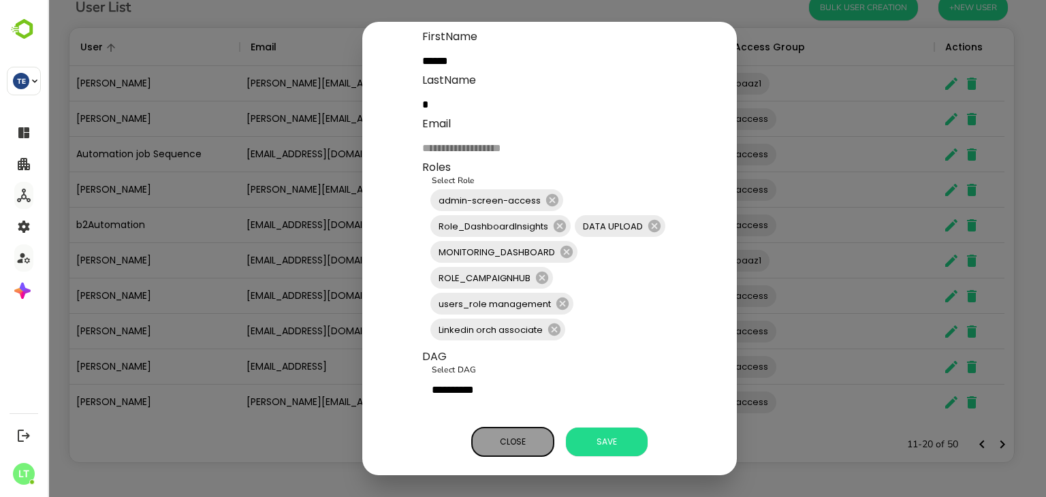
click at [506, 437] on span "Close" at bounding box center [513, 442] width 68 height 18
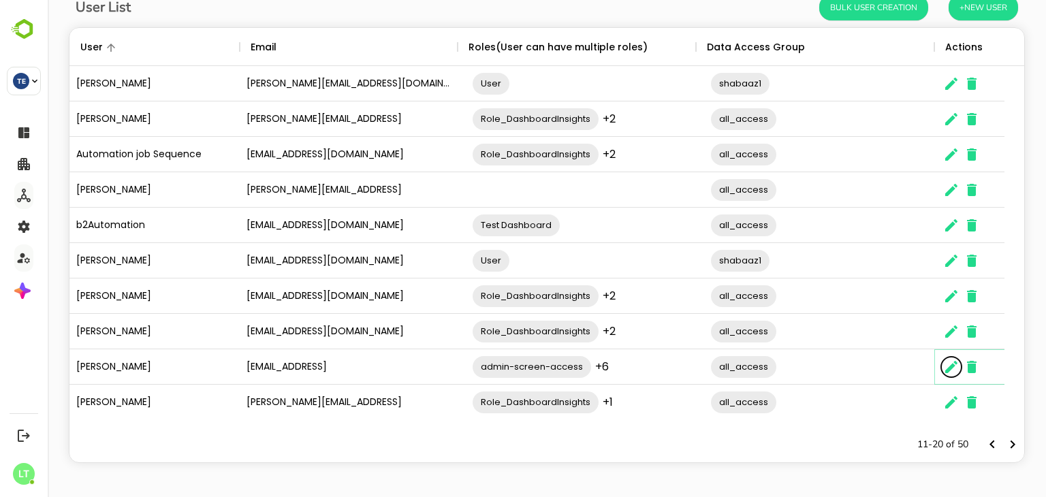
scroll to position [11, 11]
click at [1005, 441] on icon "Next page" at bounding box center [1013, 445] width 16 height 16
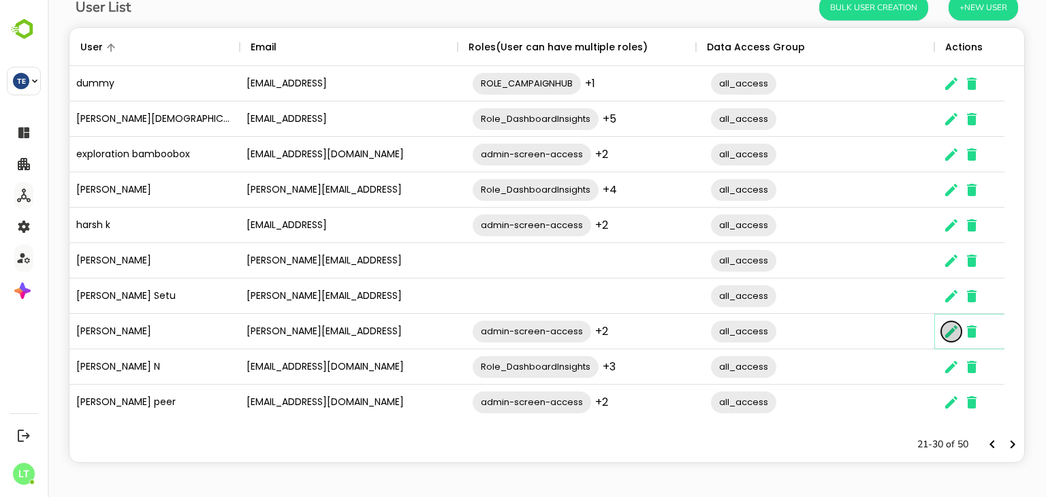
click at [958, 330] on icon "The User Data" at bounding box center [952, 332] width 16 height 16
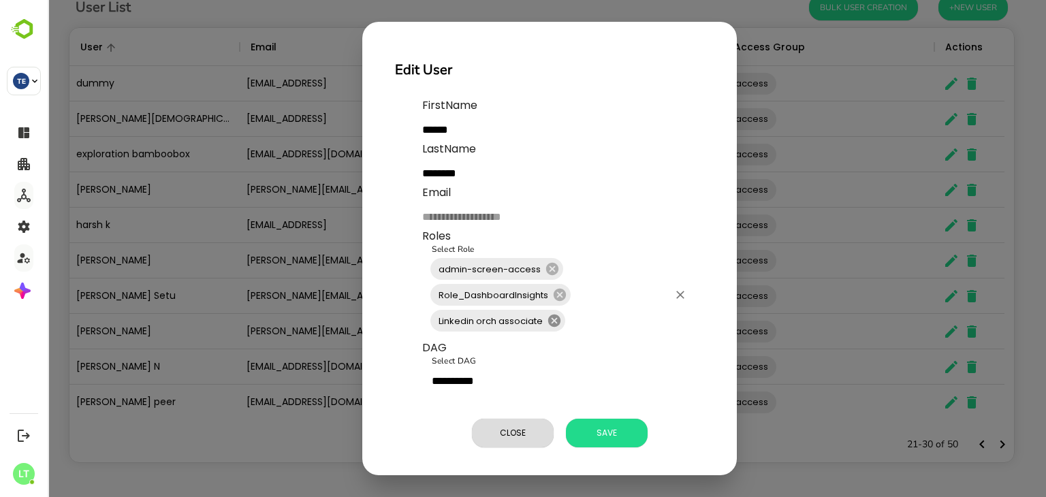
click at [555, 322] on icon at bounding box center [554, 321] width 12 height 12
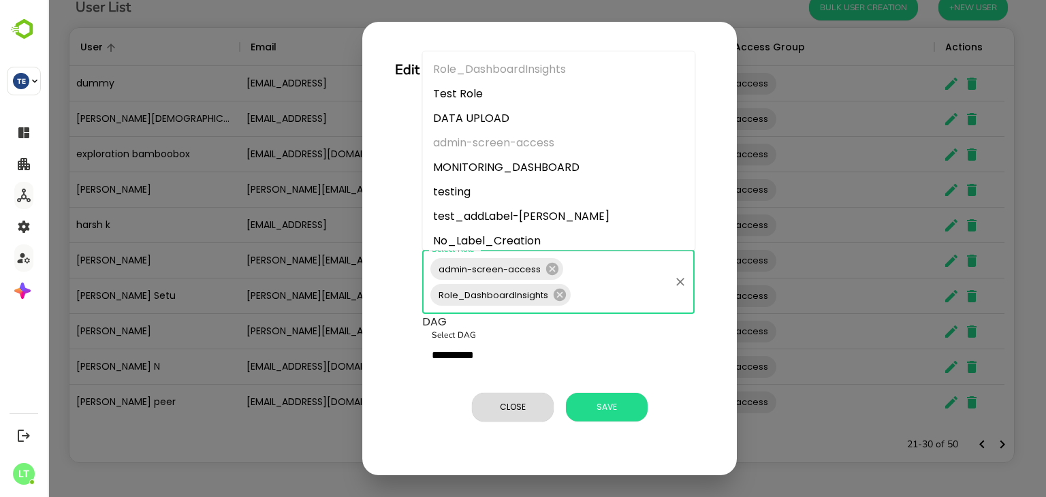
click at [610, 292] on input "Select Role" at bounding box center [620, 295] width 95 height 26
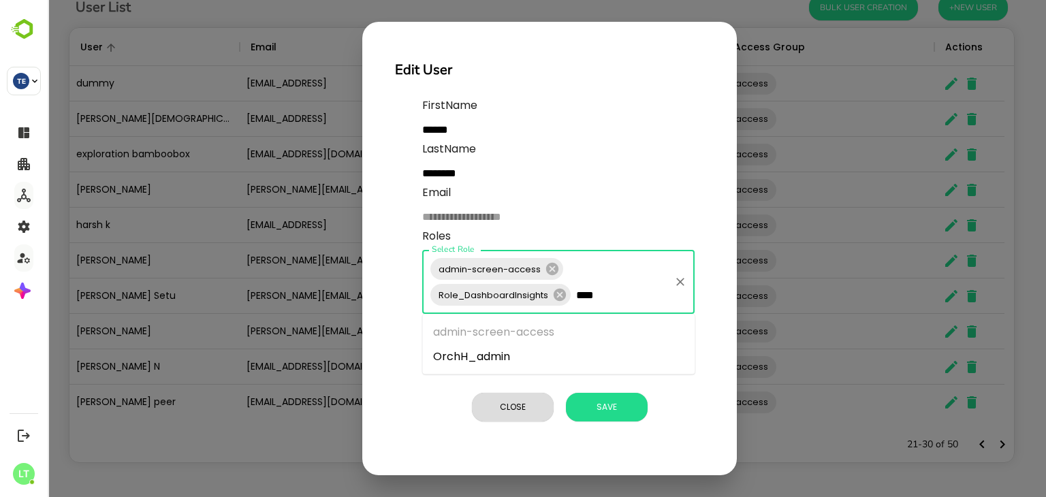
type input "*****"
click at [532, 356] on li "OrchH_admin" at bounding box center [558, 357] width 273 height 25
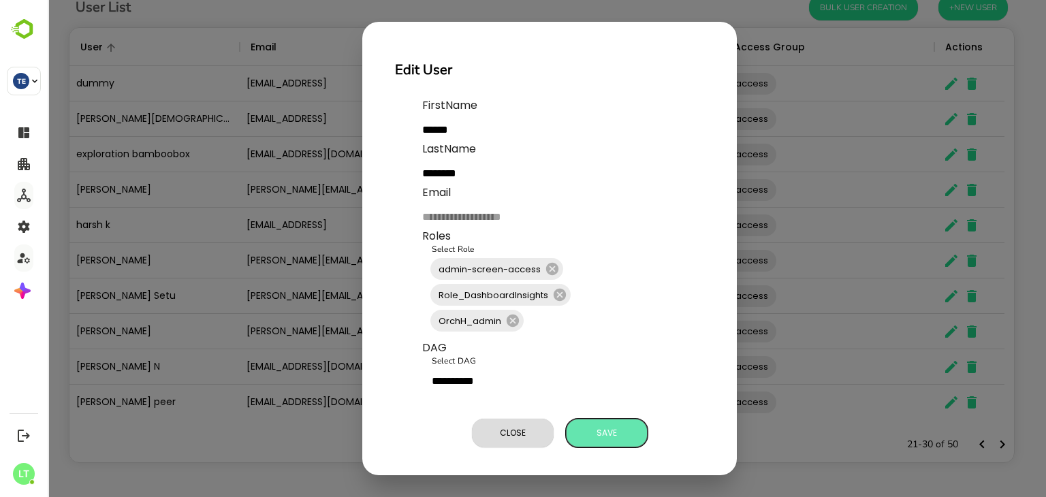
click at [610, 431] on span "Save" at bounding box center [607, 433] width 68 height 18
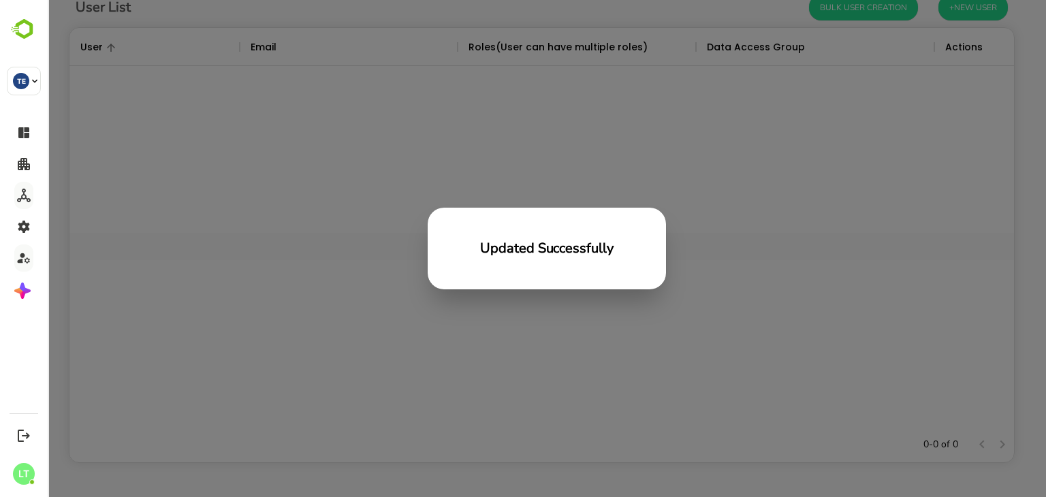
scroll to position [389, 935]
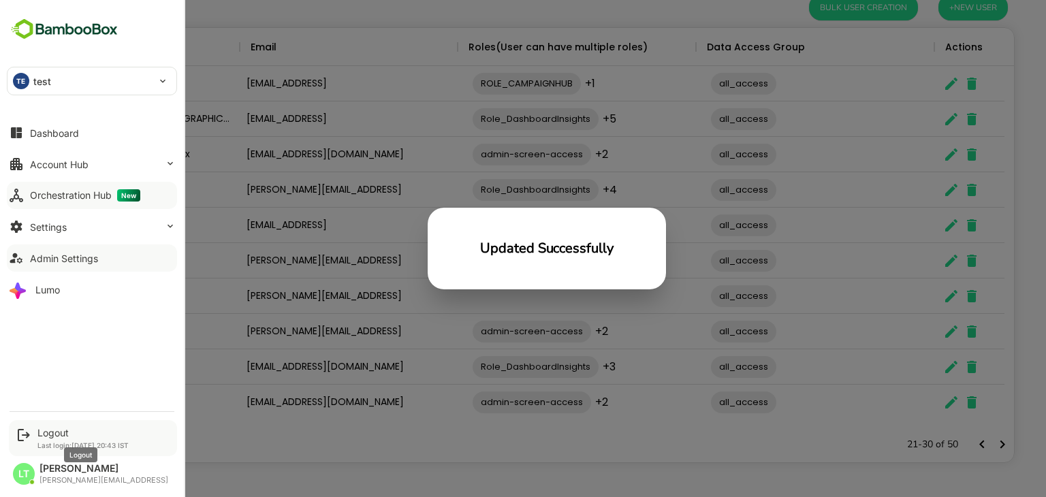
click at [49, 429] on div "Logout" at bounding box center [82, 433] width 91 height 12
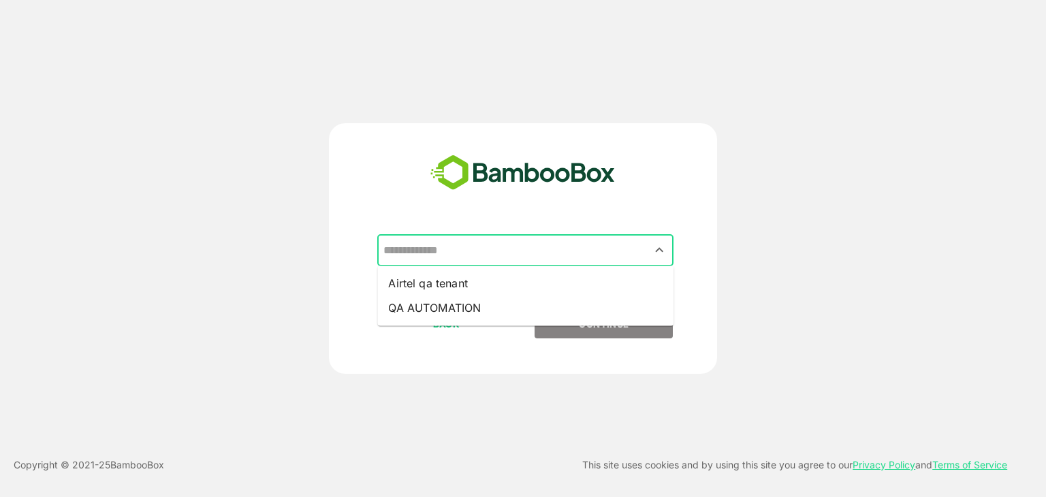
click at [602, 255] on input "text" at bounding box center [525, 251] width 291 height 26
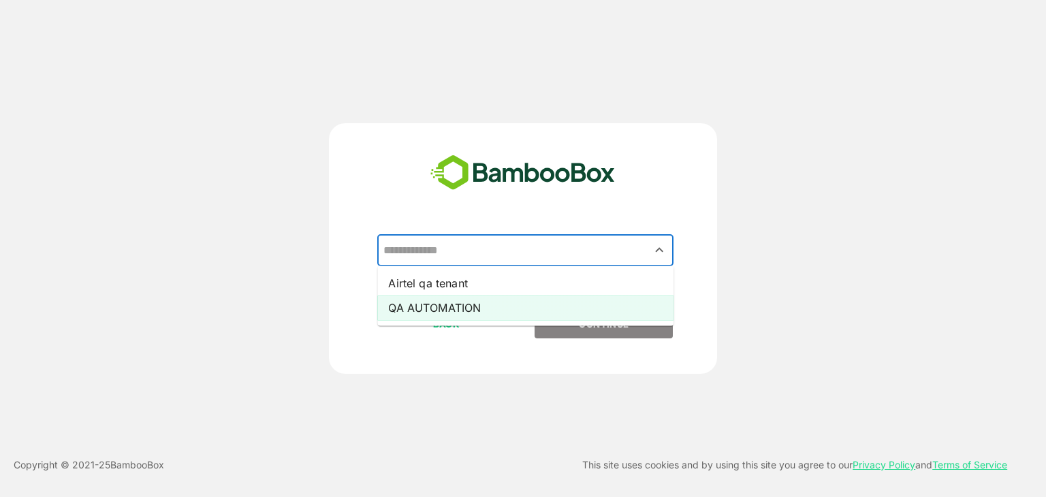
click at [428, 304] on li "QA AUTOMATION" at bounding box center [525, 308] width 296 height 25
type input "**********"
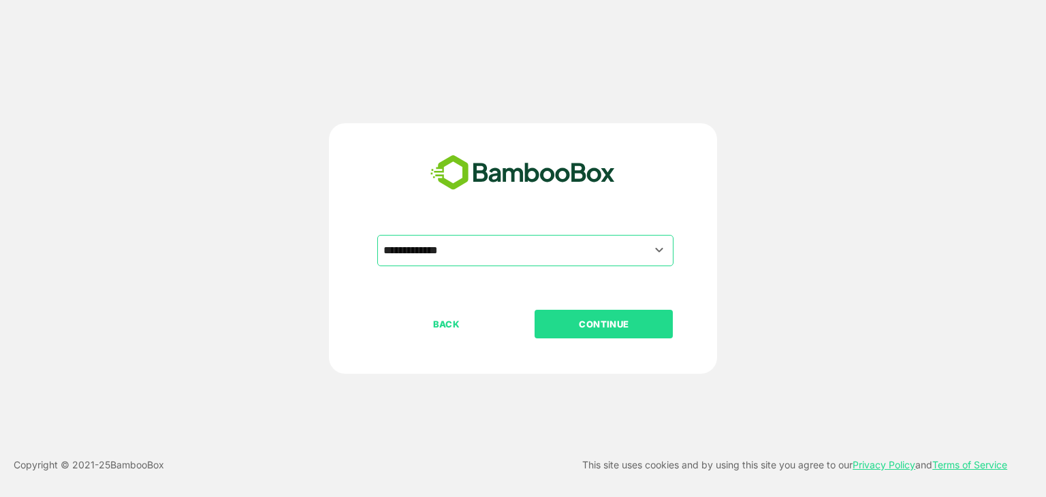
click at [585, 325] on p "CONTINUE" at bounding box center [604, 324] width 136 height 15
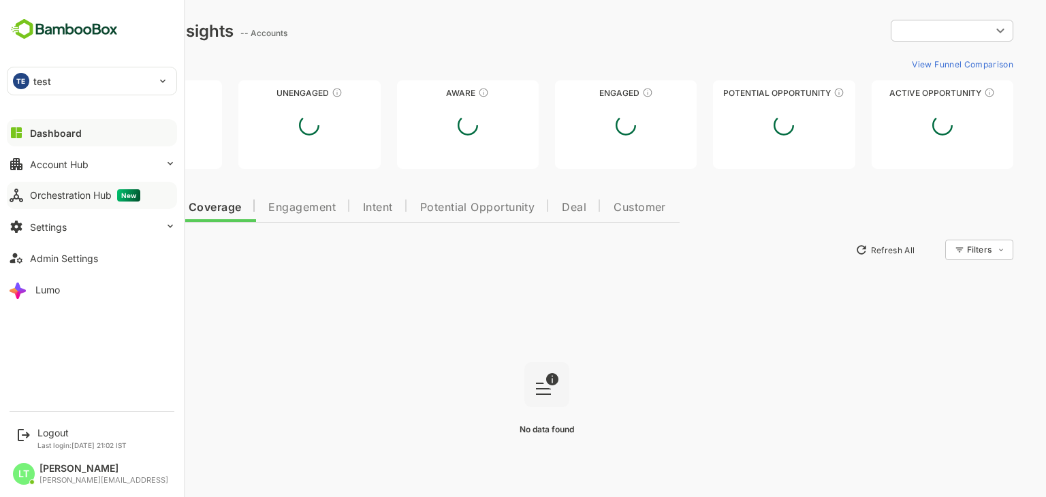
type input "**********"
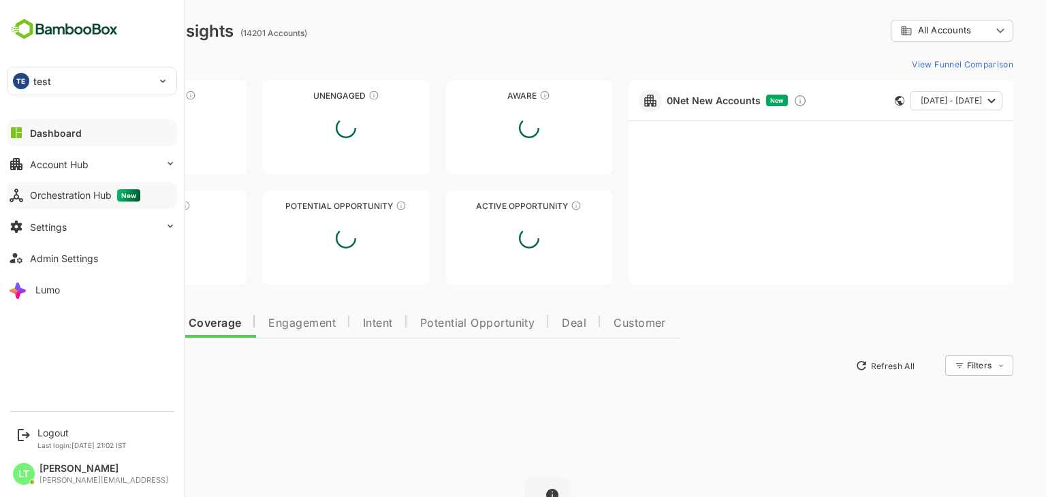
click at [60, 204] on button "Orchestration Hub New" at bounding box center [92, 195] width 170 height 27
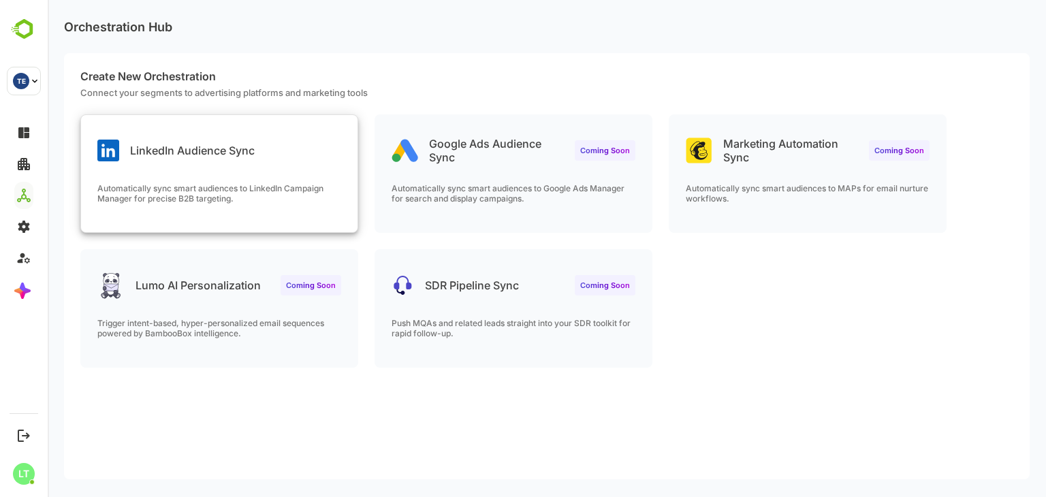
click at [319, 159] on div "LinkedIn Audience Sync" at bounding box center [219, 139] width 277 height 49
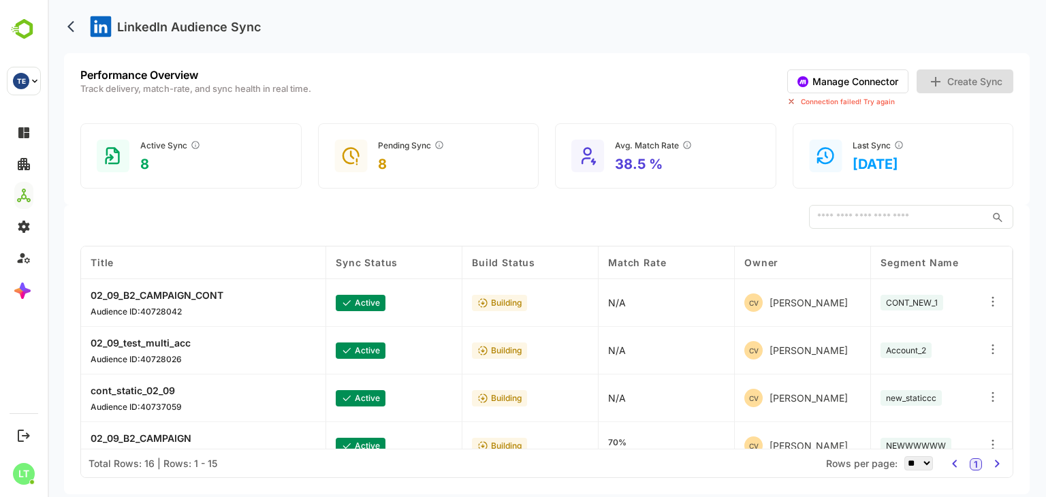
click at [839, 85] on button "Manage Connector" at bounding box center [848, 81] width 121 height 24
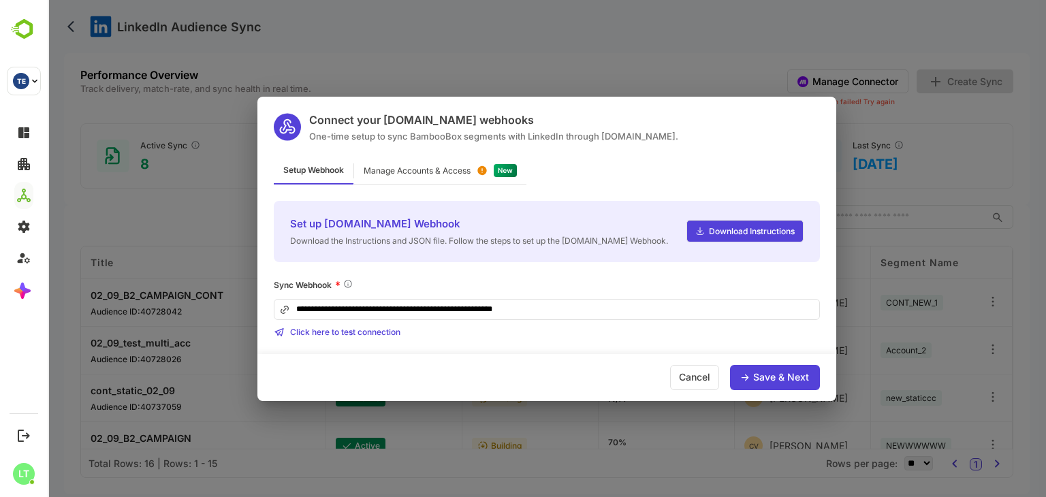
click at [368, 328] on span "Click here to test connection" at bounding box center [345, 332] width 110 height 10
click at [743, 374] on icon at bounding box center [745, 377] width 8 height 7
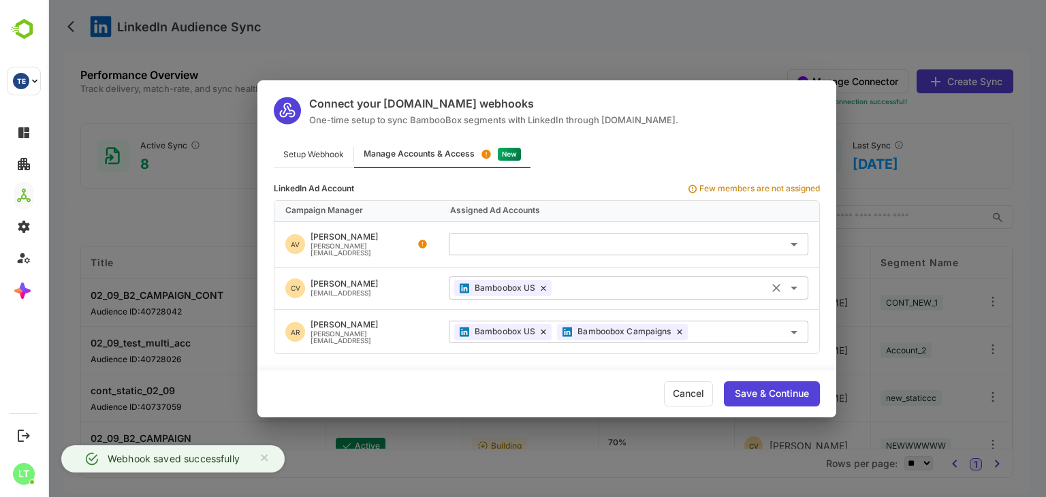
click at [541, 288] on icon at bounding box center [543, 288] width 5 height 6
click at [769, 397] on div "Save & Continue" at bounding box center [772, 394] width 96 height 25
